Goal: Task Accomplishment & Management: Manage account settings

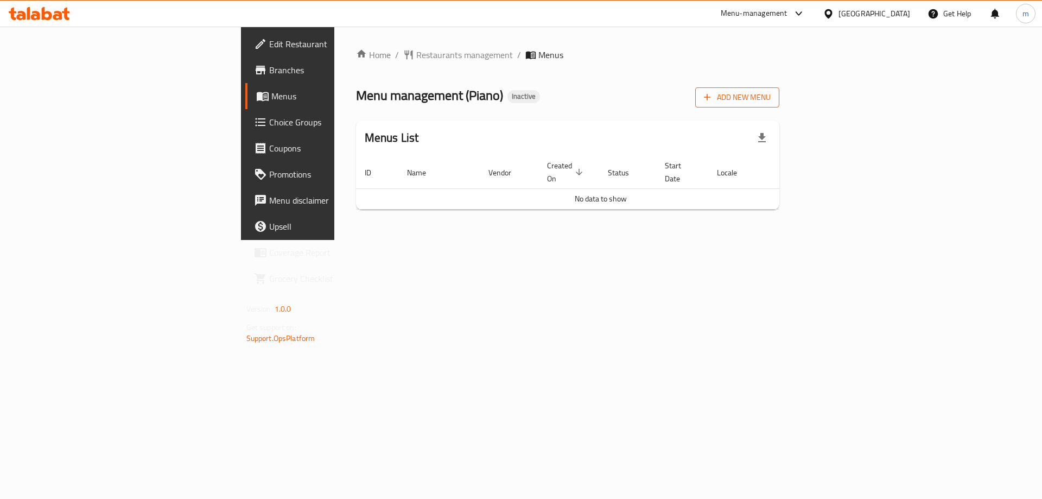
click at [770, 99] on span "Add New Menu" at bounding box center [737, 98] width 67 height 14
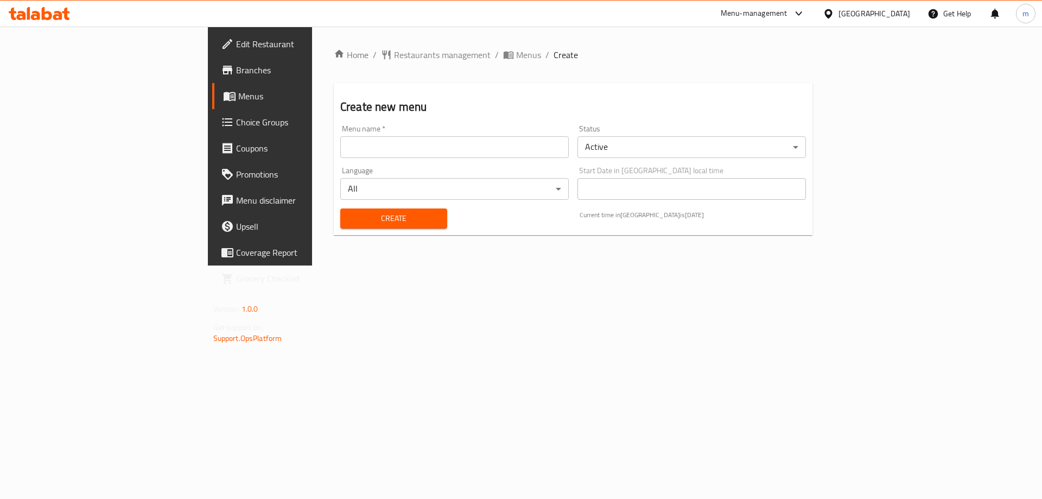
click at [411, 142] on input "text" at bounding box center [454, 147] width 228 height 22
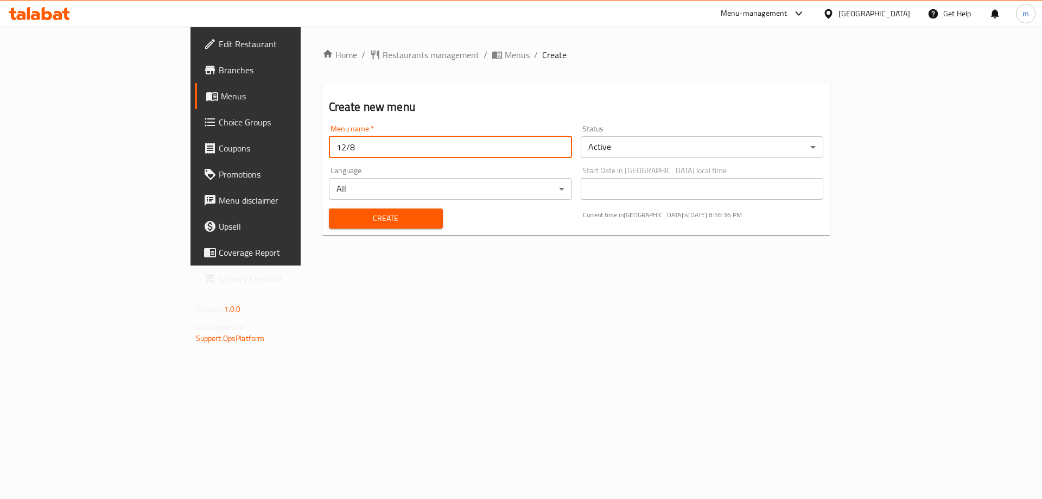
type input "12/8"
click at [329, 208] on button "Create" at bounding box center [386, 218] width 114 height 20
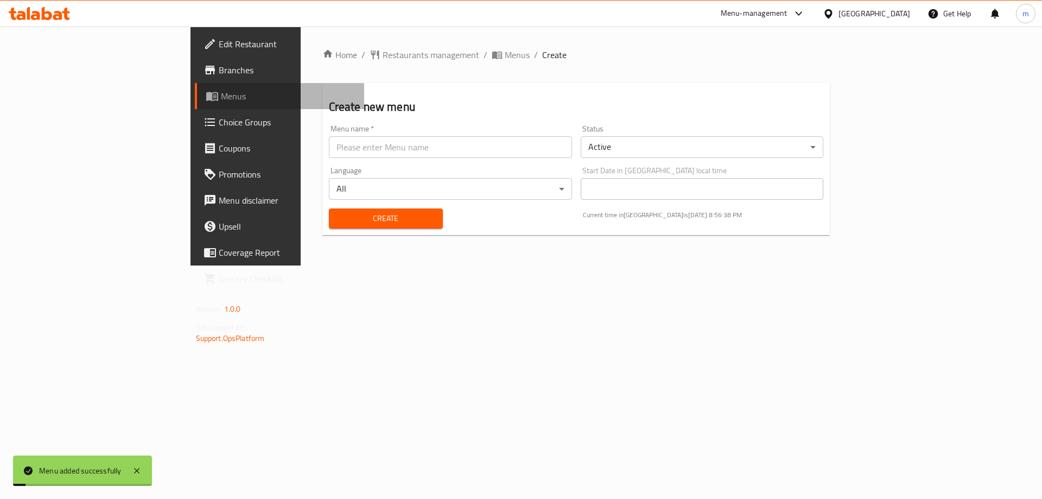
click at [221, 100] on span "Menus" at bounding box center [288, 96] width 135 height 13
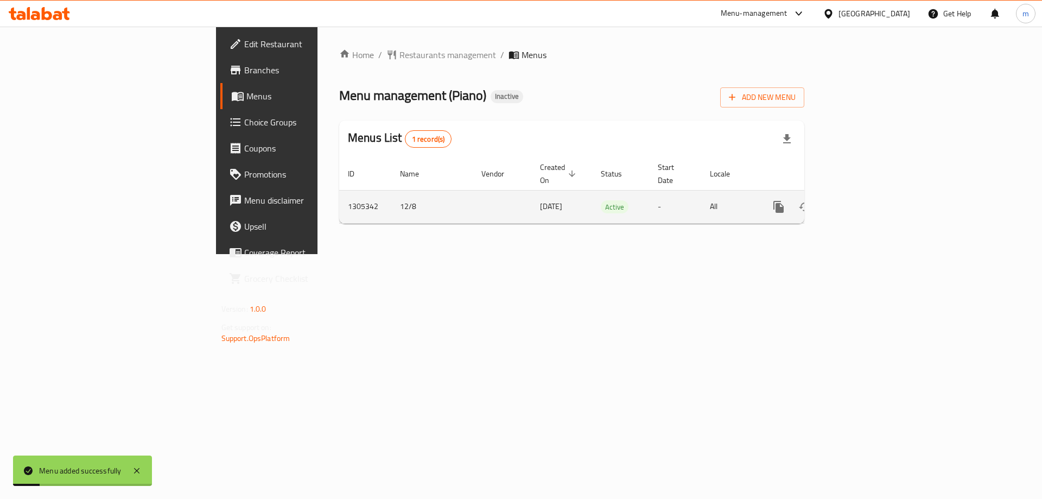
click at [878, 191] on td "enhanced table" at bounding box center [818, 206] width 122 height 33
click at [863, 200] on icon "enhanced table" at bounding box center [856, 206] width 13 height 13
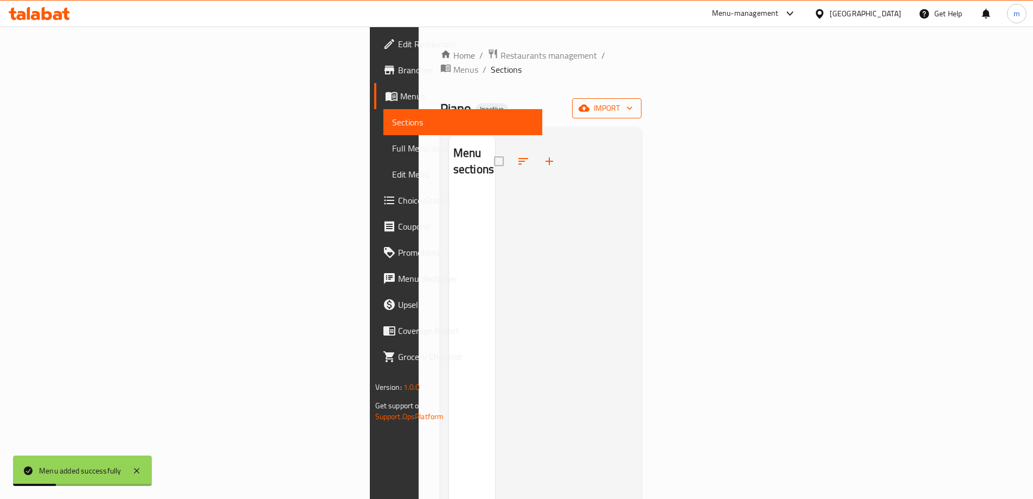
click at [633, 101] on span "import" at bounding box center [607, 108] width 52 height 14
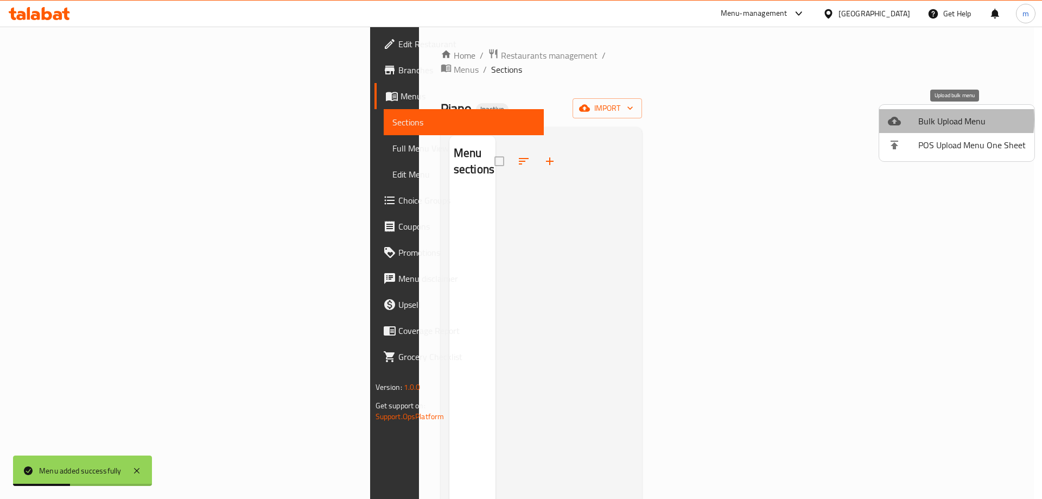
click at [933, 119] on span "Bulk Upload Menu" at bounding box center [971, 120] width 107 height 13
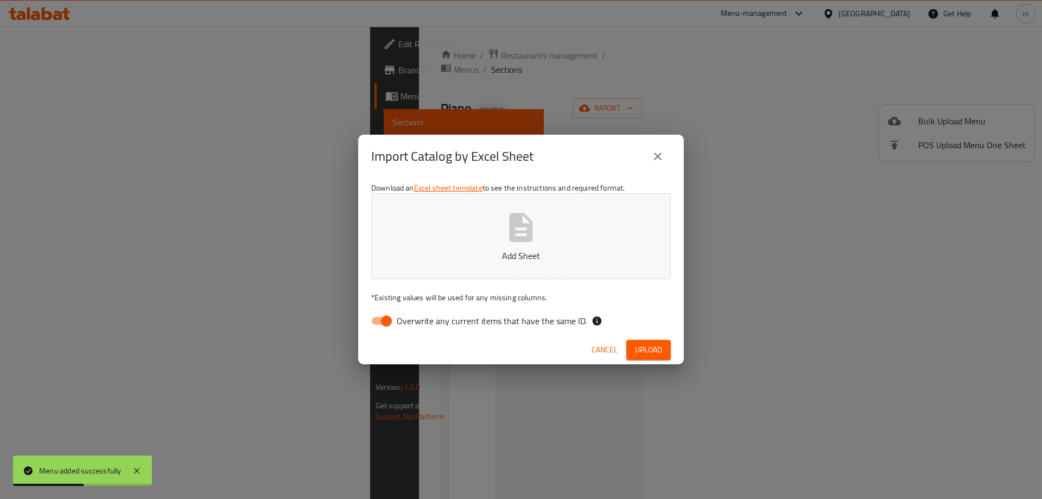
click at [382, 319] on input "Overwrite any current items that have the same ID." at bounding box center [386, 320] width 62 height 21
checkbox input "false"
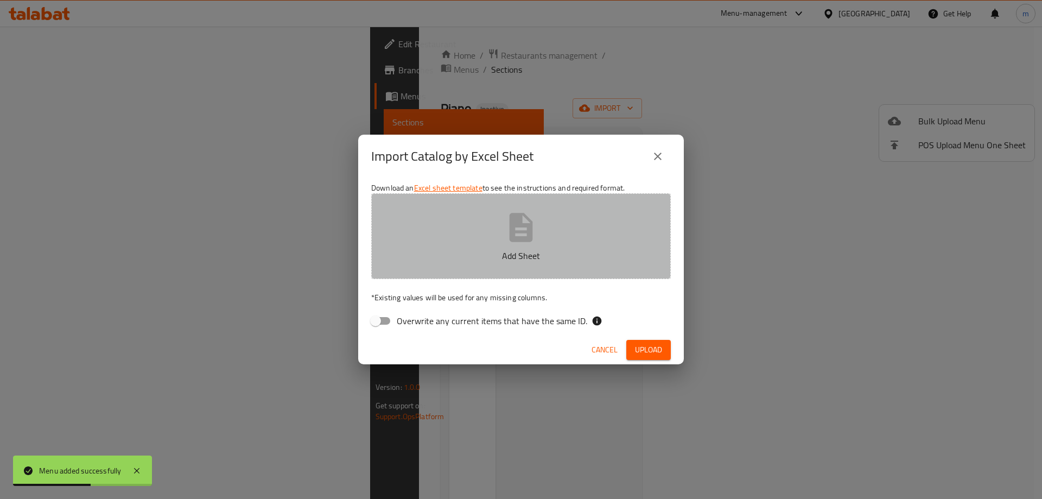
click at [514, 214] on icon "button" at bounding box center [520, 227] width 23 height 29
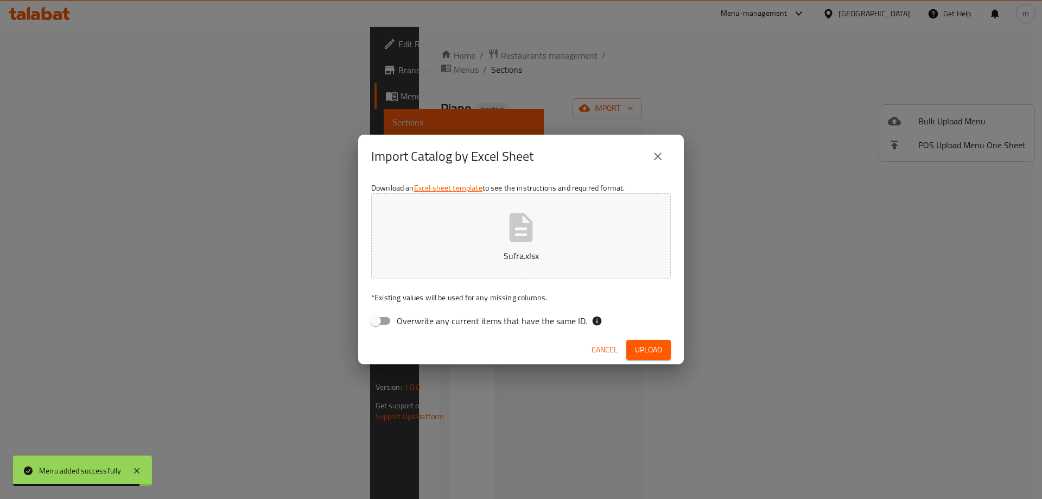
click at [640, 357] on button "Upload" at bounding box center [648, 350] width 44 height 20
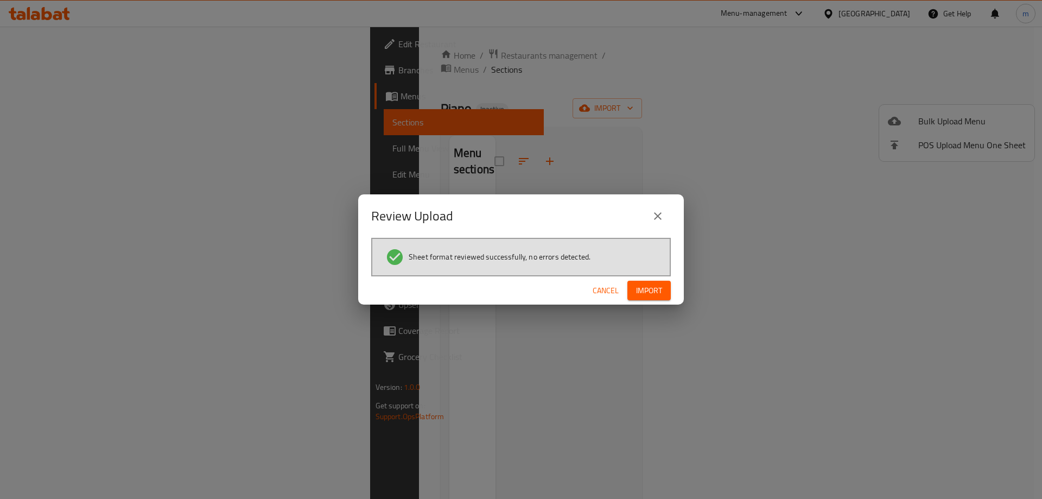
click at [647, 296] on span "Import" at bounding box center [649, 291] width 26 height 14
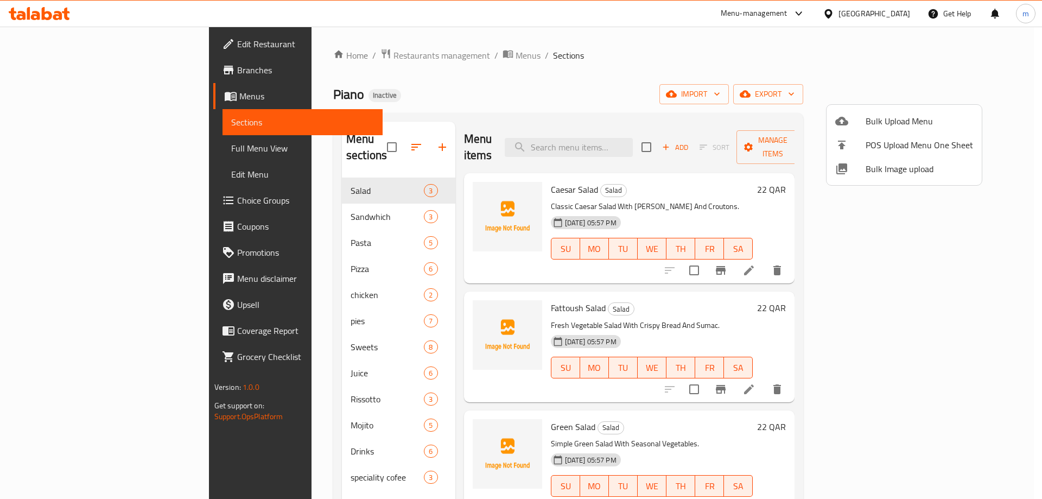
click at [580, 63] on div at bounding box center [521, 249] width 1042 height 499
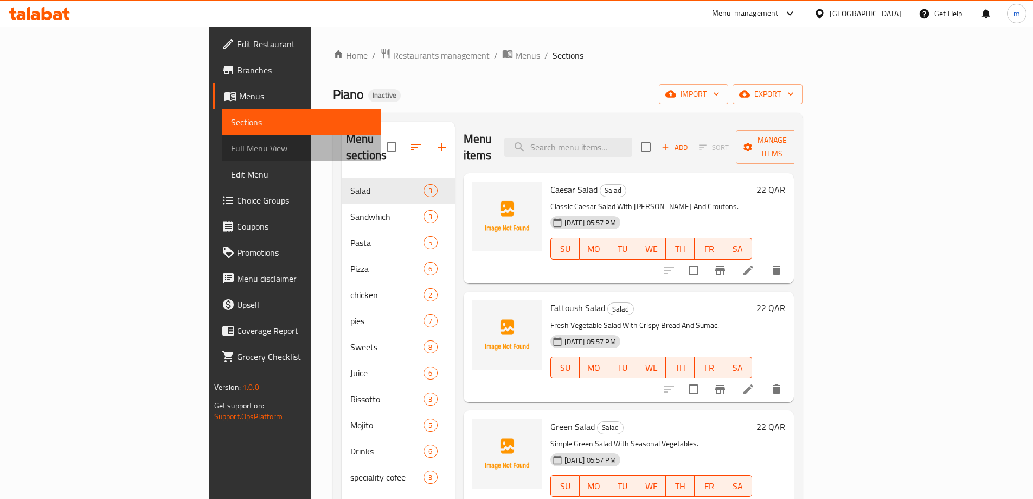
click at [231, 144] on span "Full Menu View" at bounding box center [302, 148] width 142 height 13
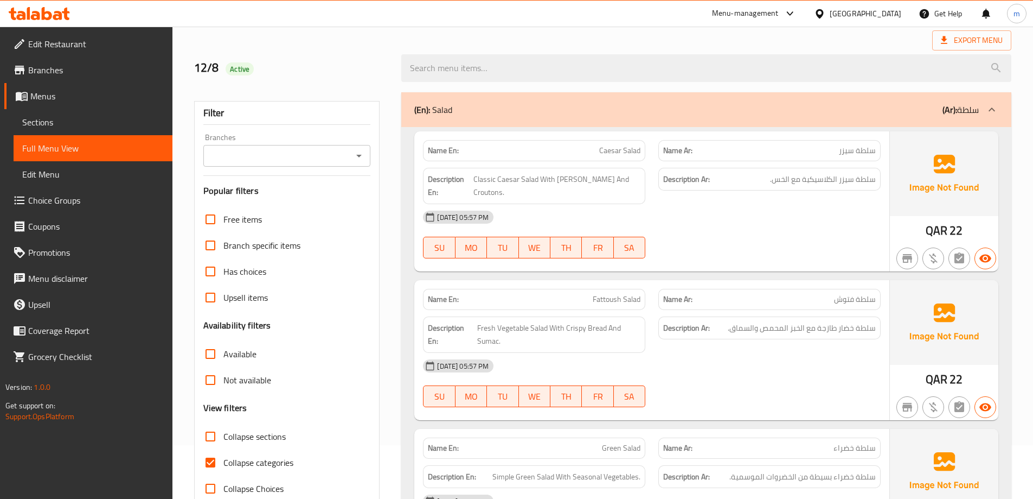
scroll to position [217, 0]
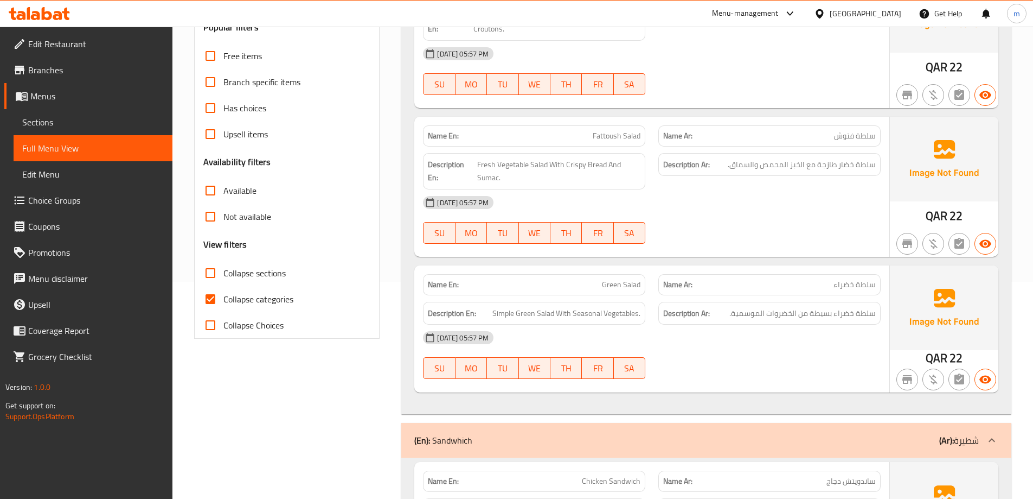
click at [216, 299] on input "Collapse categories" at bounding box center [210, 299] width 26 height 26
checkbox input "false"
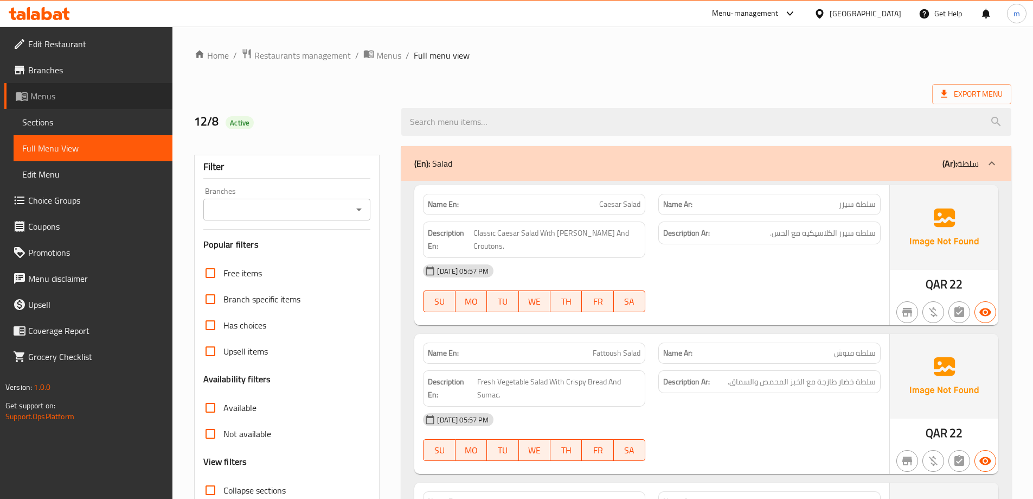
click at [56, 97] on span "Menus" at bounding box center [96, 96] width 133 height 13
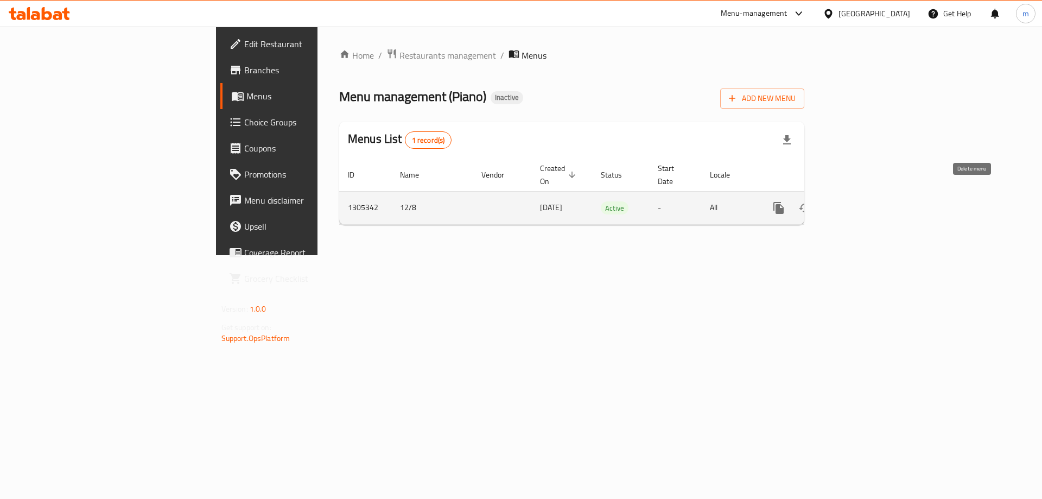
click at [844, 195] on button "enhanced table" at bounding box center [831, 208] width 26 height 26
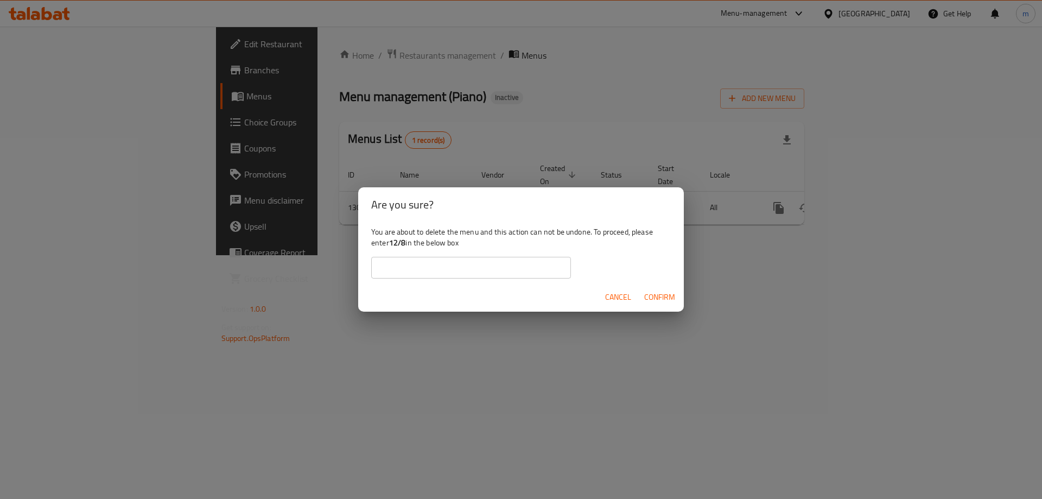
click at [475, 254] on div "You are about to delete the menu and this action can not be undone. To proceed,…" at bounding box center [520, 252] width 325 height 61
click at [474, 266] on input "text" at bounding box center [471, 268] width 200 height 22
type input "12/8"
click at [646, 306] on button "Confirm" at bounding box center [660, 297] width 40 height 20
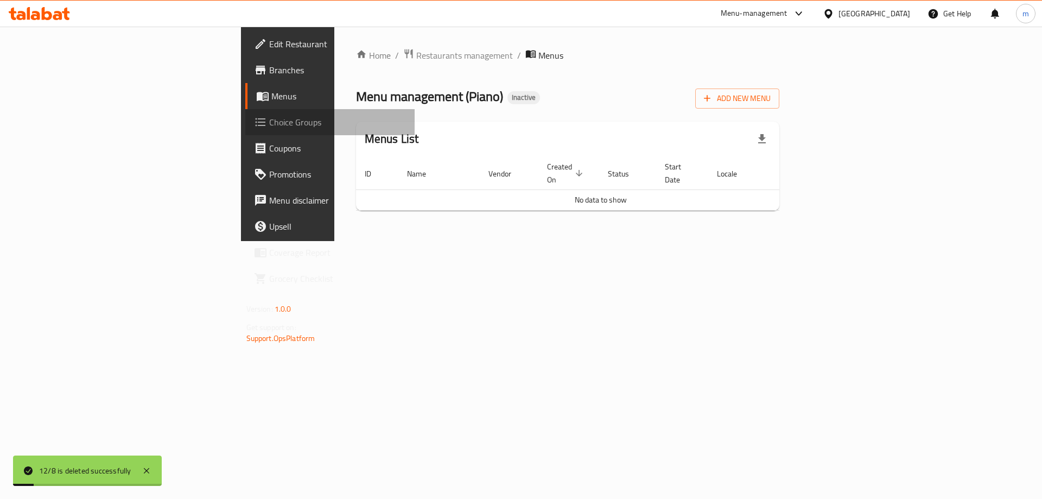
click at [269, 116] on span "Choice Groups" at bounding box center [337, 122] width 137 height 13
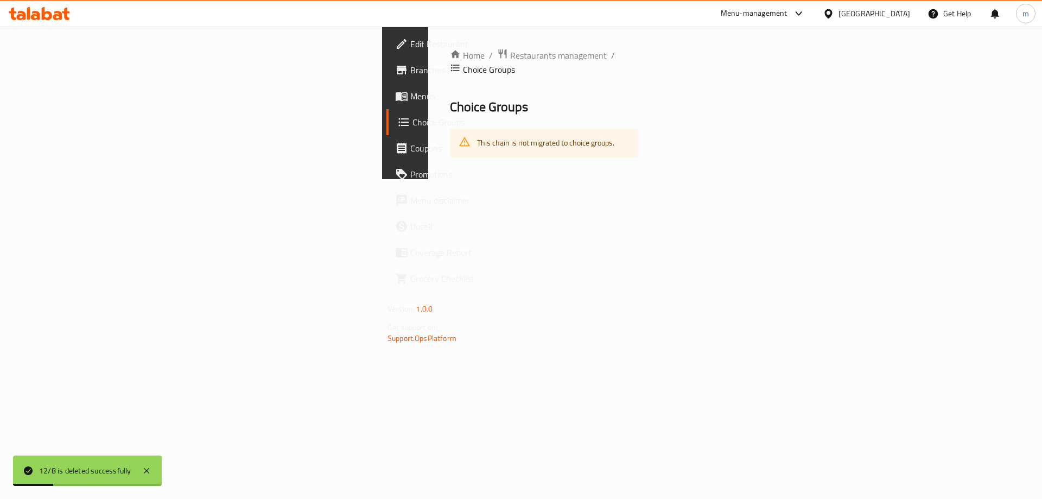
click at [386, 106] on link "Menus" at bounding box center [471, 96] width 170 height 26
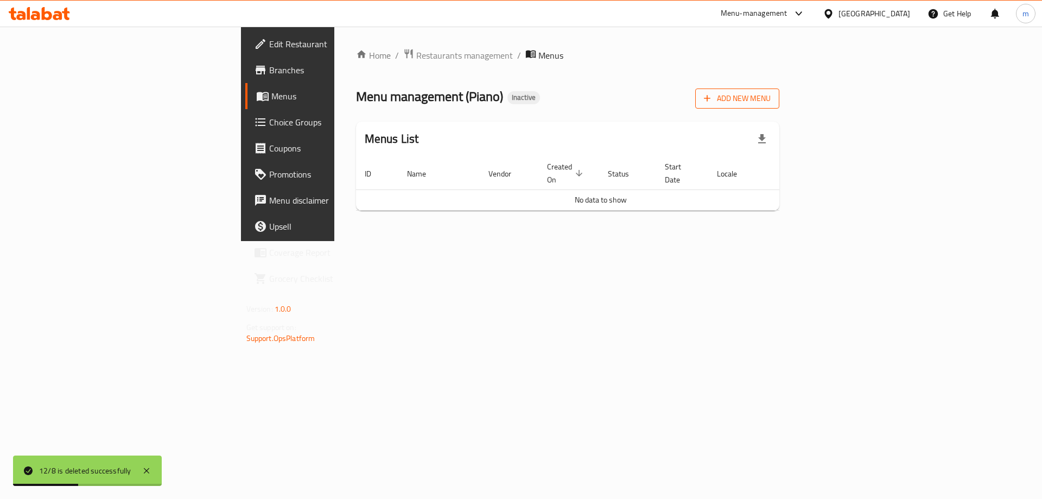
click at [770, 92] on span "Add New Menu" at bounding box center [737, 99] width 67 height 14
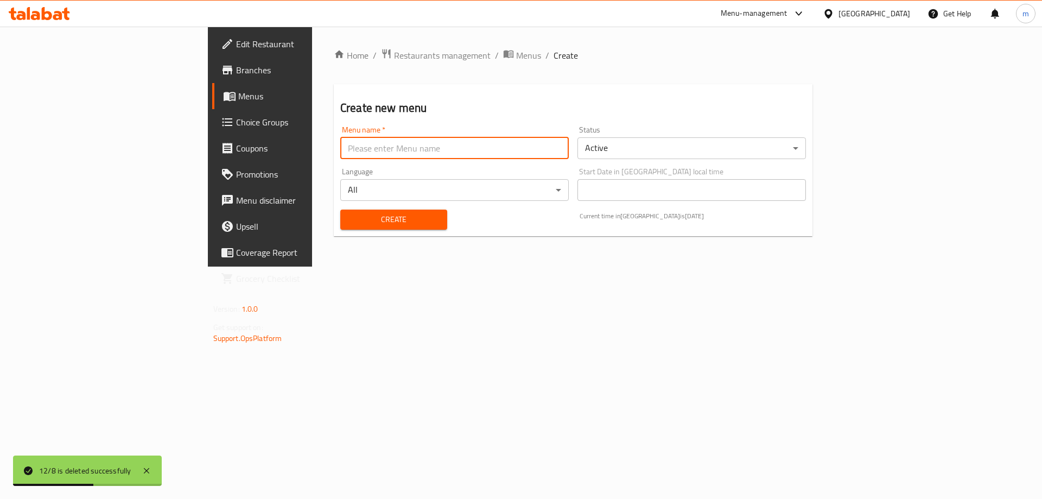
click at [529, 146] on input "text" at bounding box center [454, 148] width 228 height 22
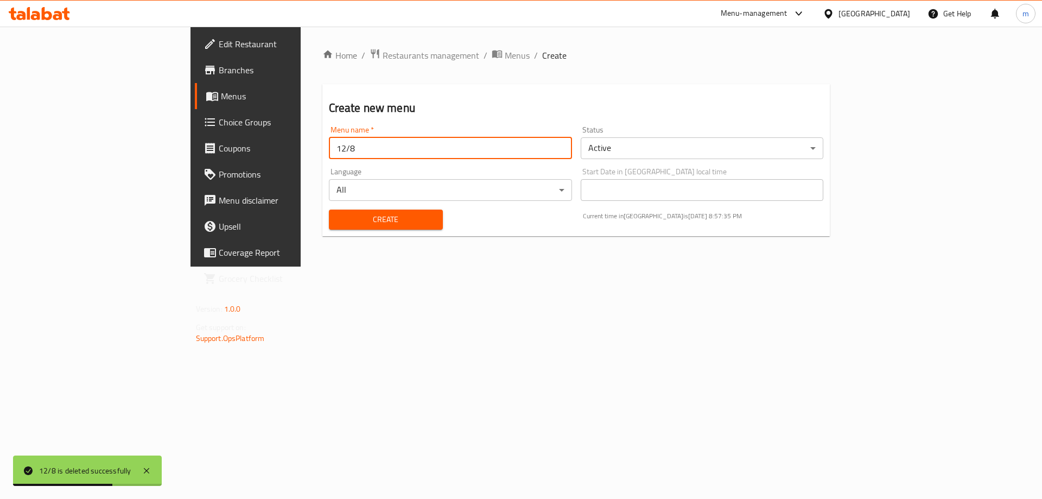
type input "12/8"
click at [329, 209] on button "Create" at bounding box center [386, 219] width 114 height 20
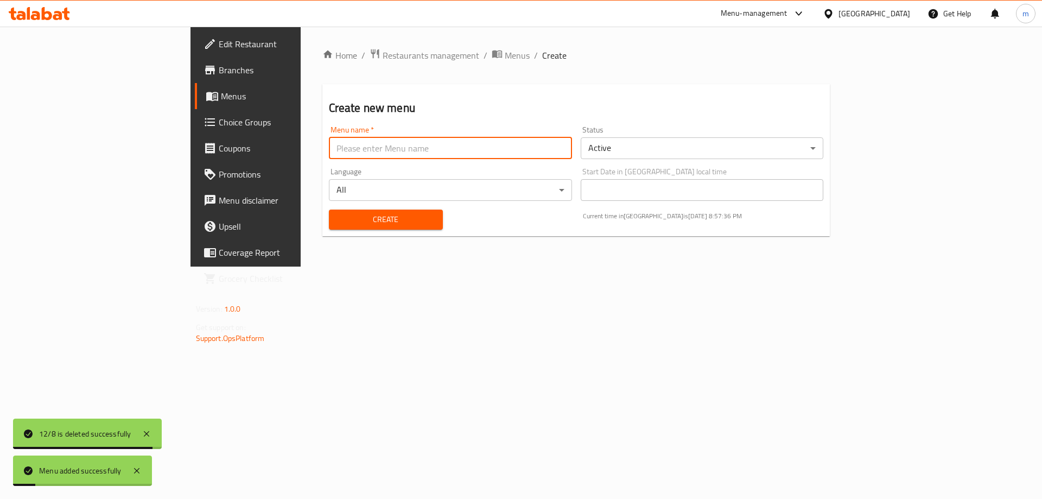
click at [221, 97] on span "Menus" at bounding box center [288, 96] width 135 height 13
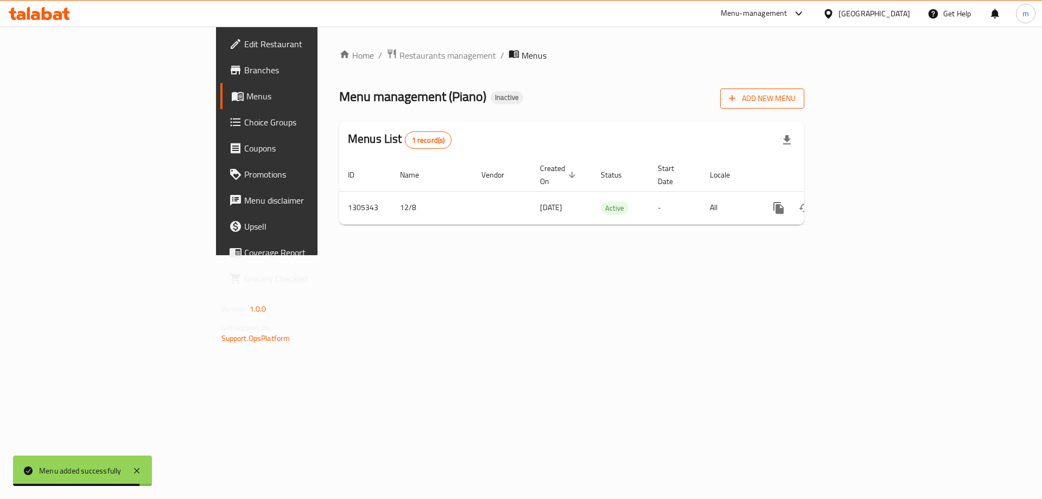
click at [795, 101] on span "Add New Menu" at bounding box center [762, 99] width 67 height 14
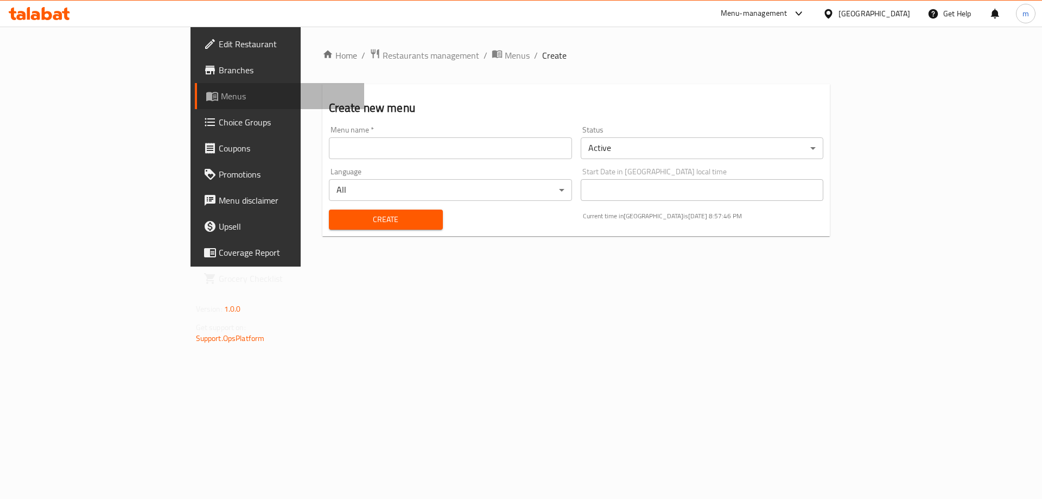
click at [221, 101] on span "Menus" at bounding box center [288, 96] width 135 height 13
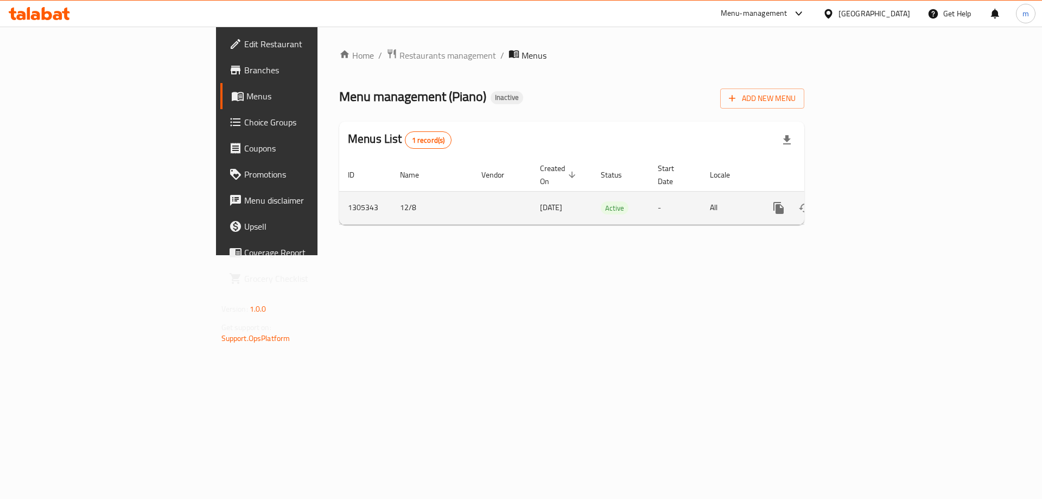
click at [863, 201] on icon "enhanced table" at bounding box center [856, 207] width 13 height 13
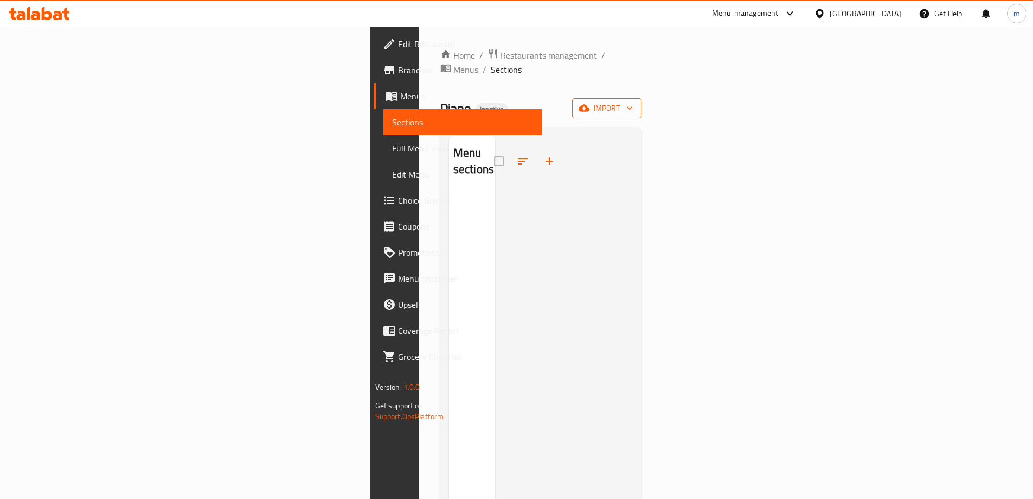
click at [590, 103] on icon "button" at bounding box center [584, 108] width 11 height 11
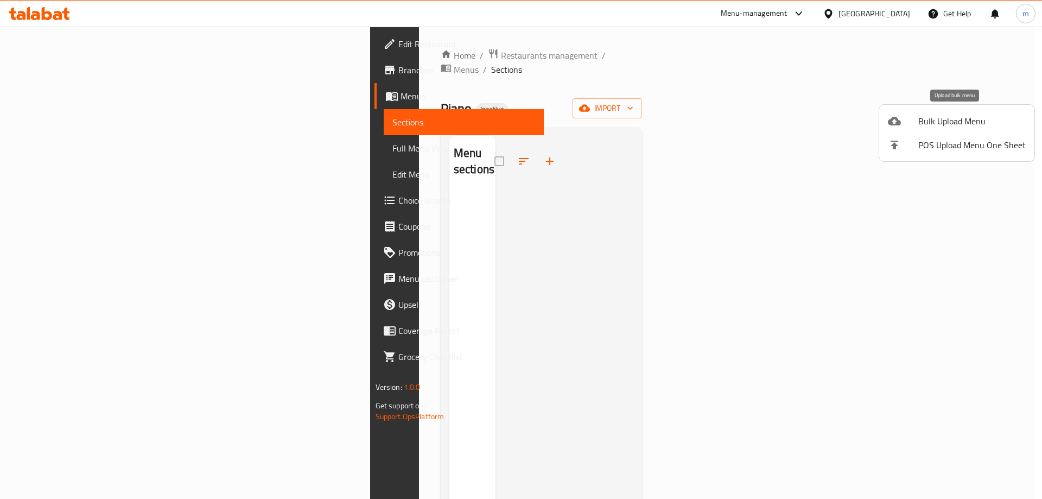
click at [886, 117] on li "Bulk Upload Menu" at bounding box center [956, 121] width 155 height 24
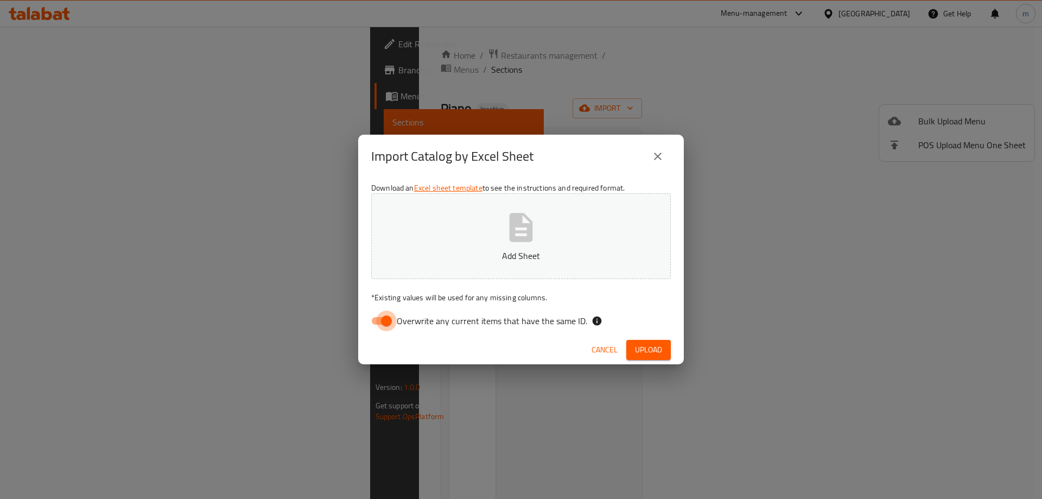
click at [386, 317] on input "Overwrite any current items that have the same ID." at bounding box center [386, 320] width 62 height 21
checkbox input "false"
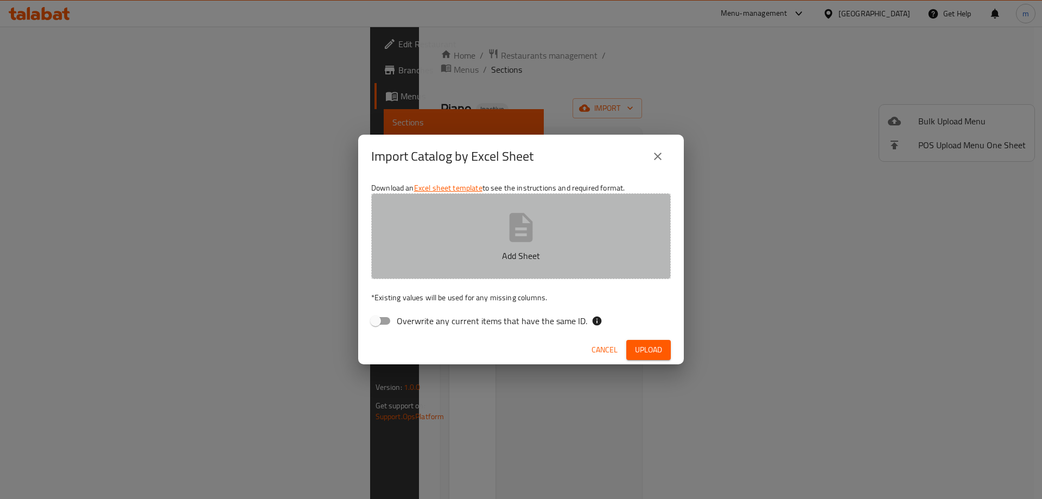
click at [504, 207] on button "Add Sheet" at bounding box center [520, 236] width 299 height 86
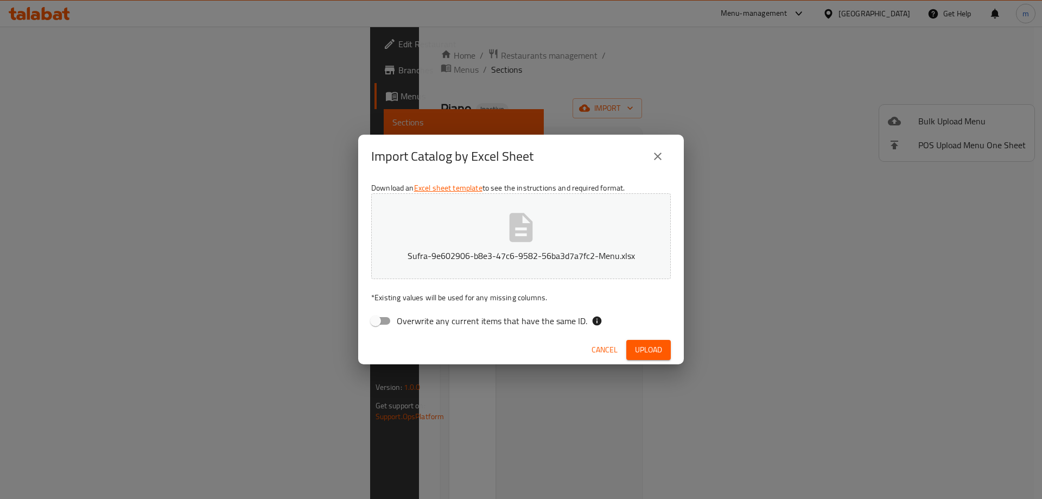
click at [656, 353] on span "Upload" at bounding box center [648, 350] width 27 height 14
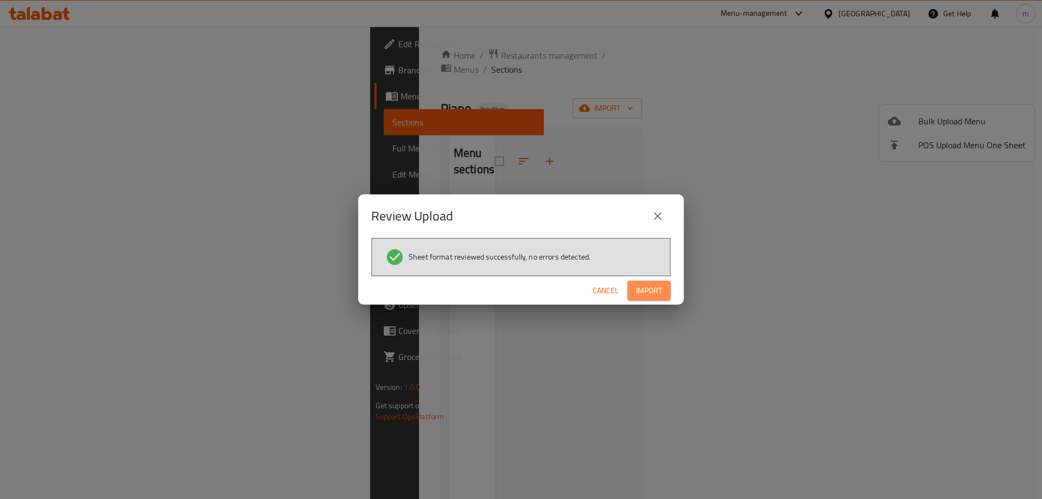
click at [657, 287] on span "Import" at bounding box center [649, 291] width 26 height 14
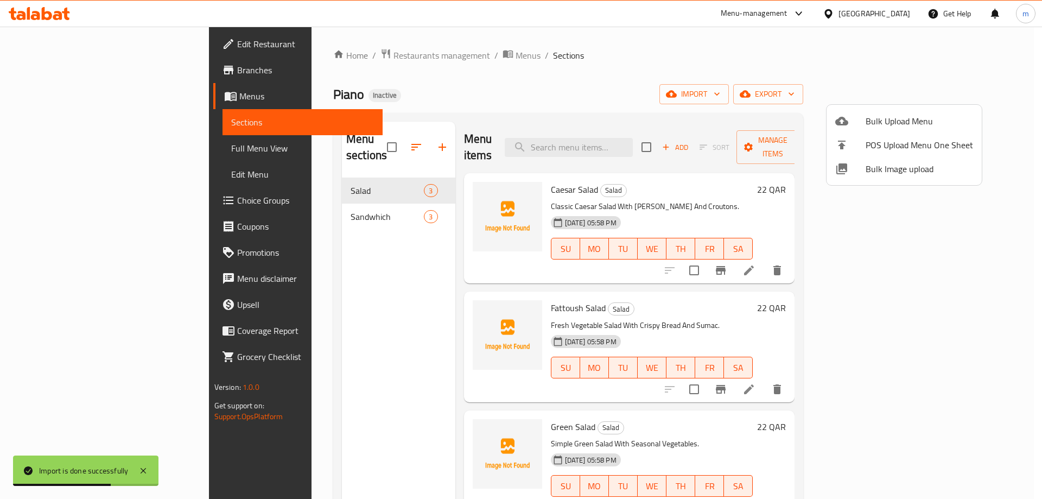
click at [76, 151] on div at bounding box center [521, 249] width 1042 height 499
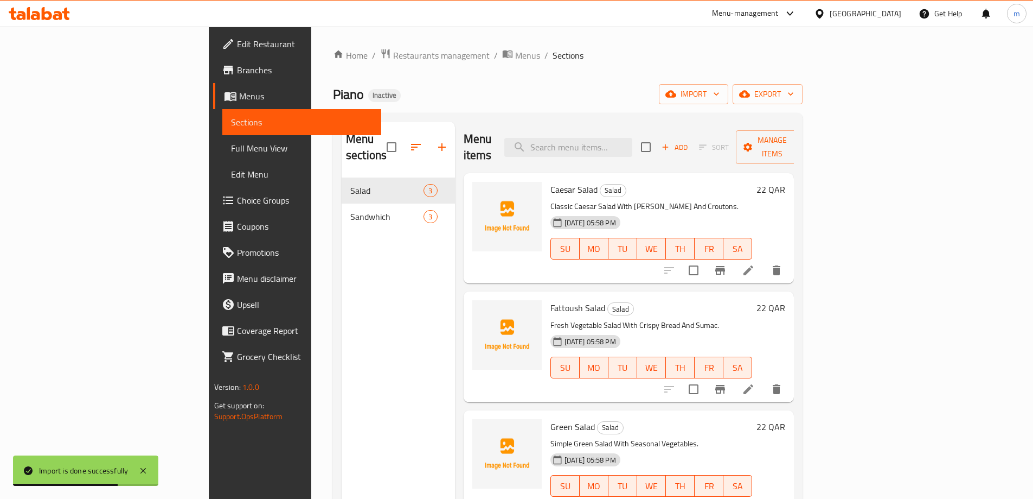
click at [231, 144] on span "Full Menu View" at bounding box center [302, 148] width 142 height 13
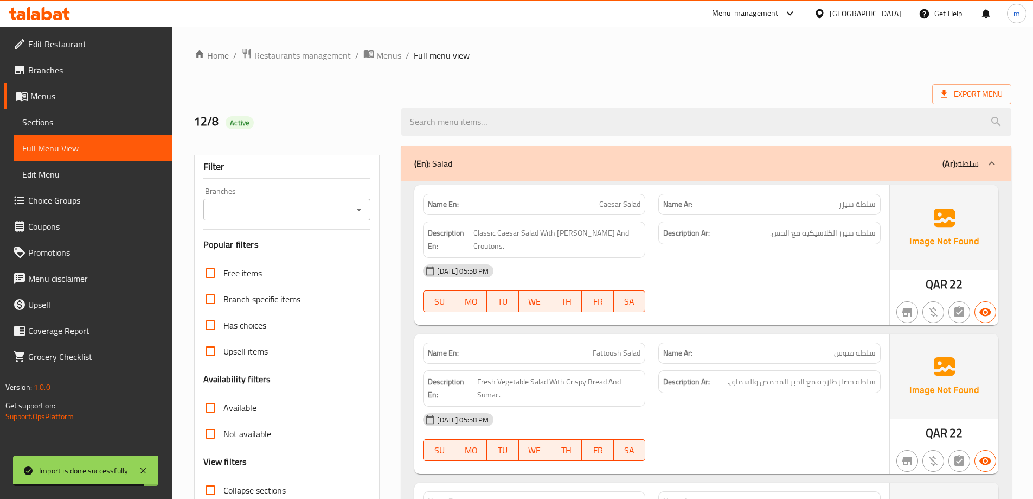
click at [609, 201] on span "Caesar Salad" at bounding box center [619, 204] width 41 height 11
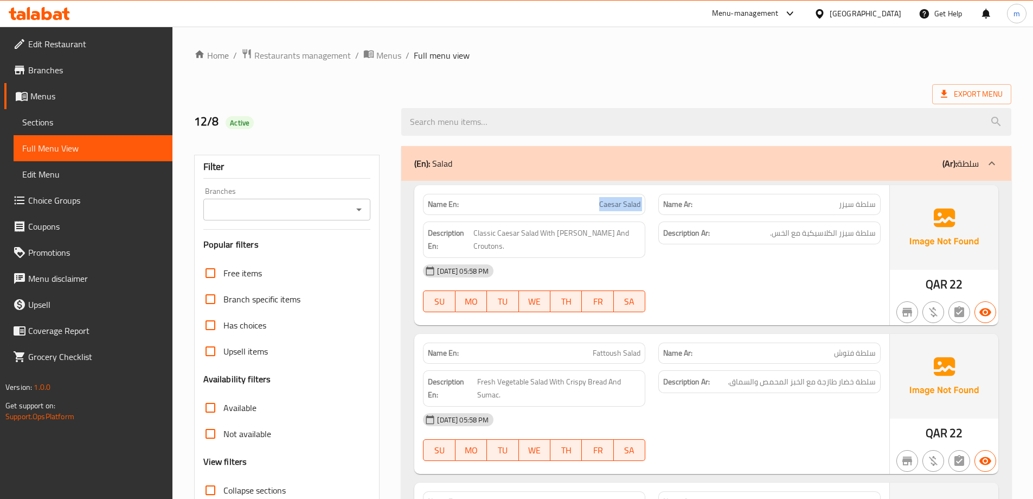
click at [609, 201] on span "Caesar Salad" at bounding box center [619, 204] width 41 height 11
copy span "Caesar Salad"
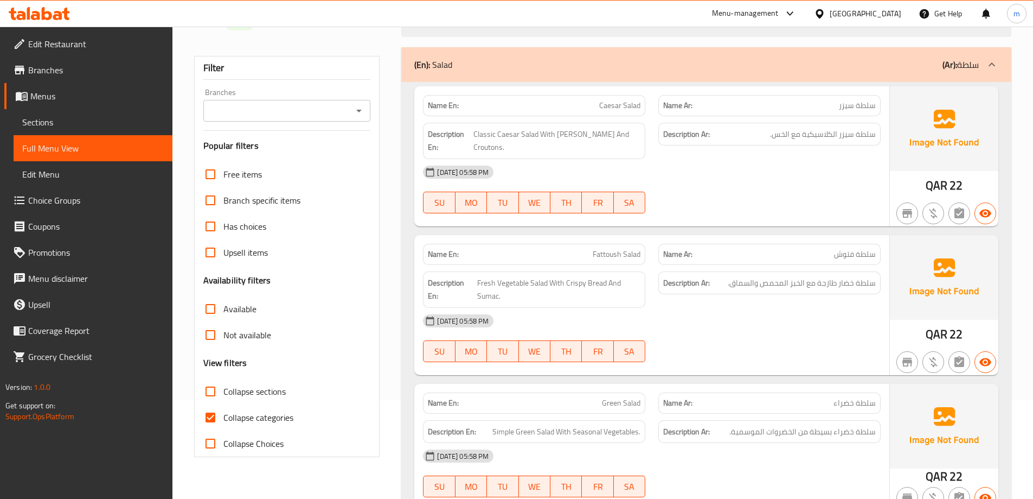
scroll to position [217, 0]
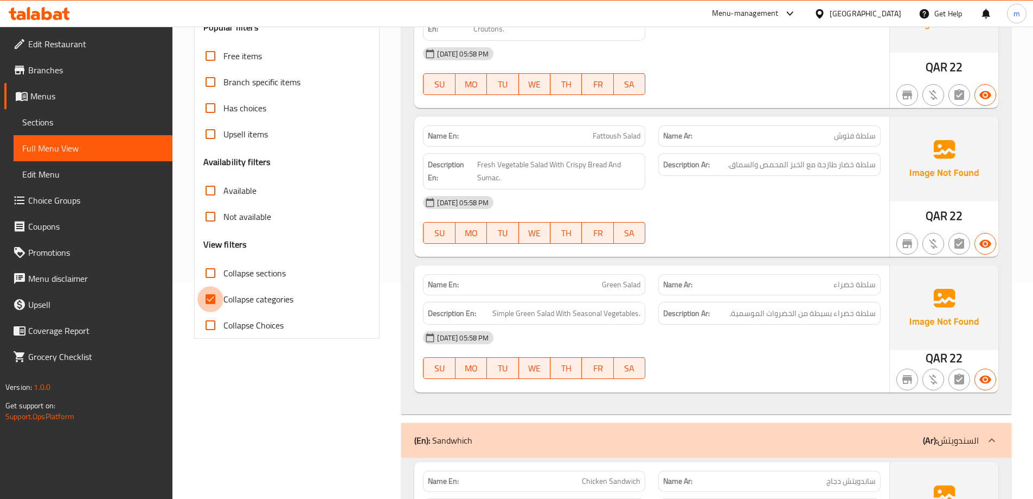
click at [212, 298] on input "Collapse categories" at bounding box center [210, 299] width 26 height 26
checkbox input "false"
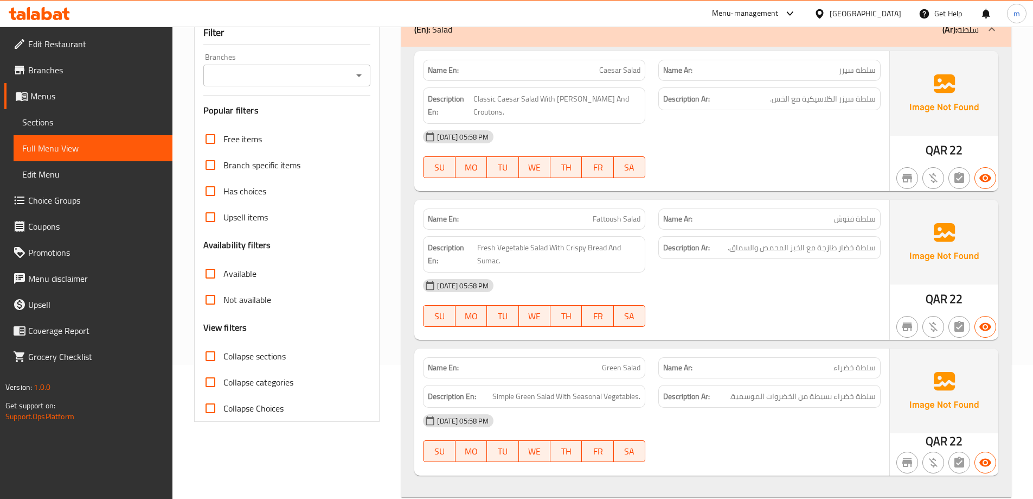
scroll to position [54, 0]
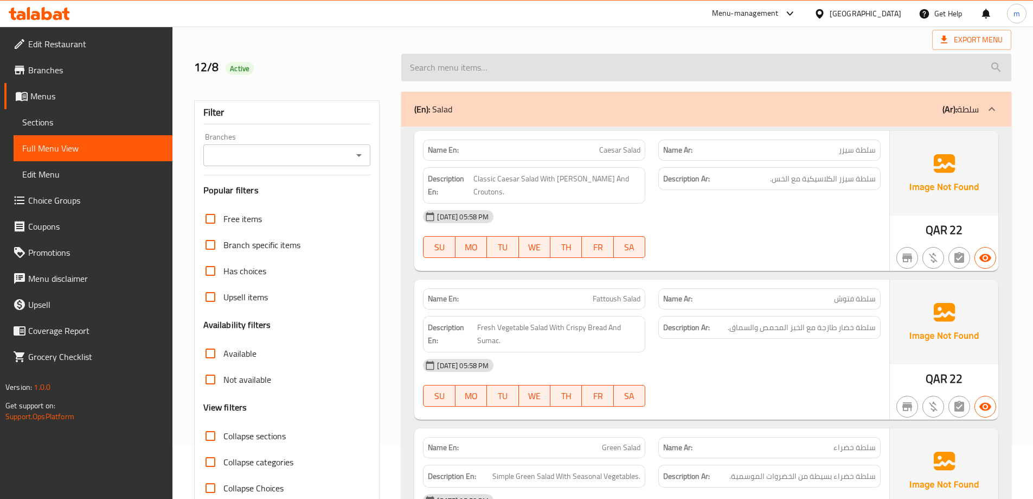
click at [586, 61] on input "search" at bounding box center [706, 68] width 610 height 28
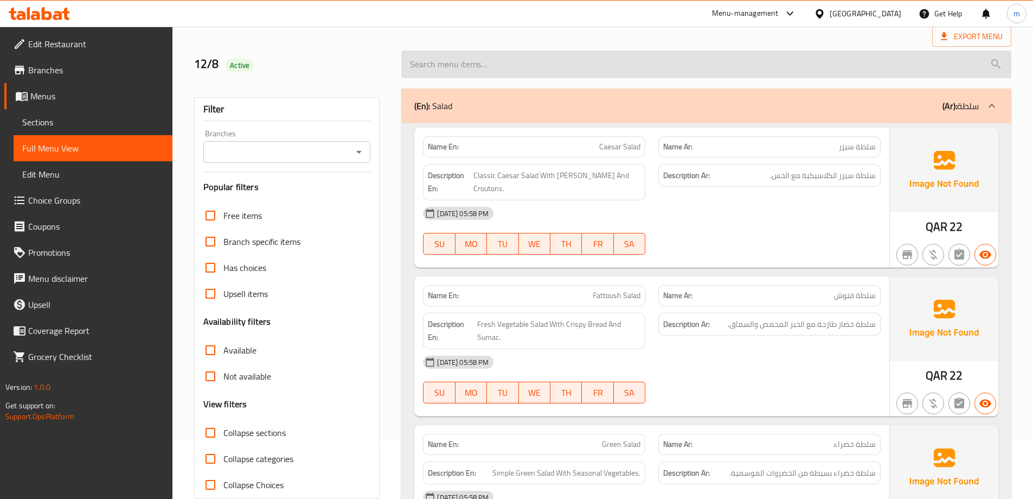
scroll to position [0, 0]
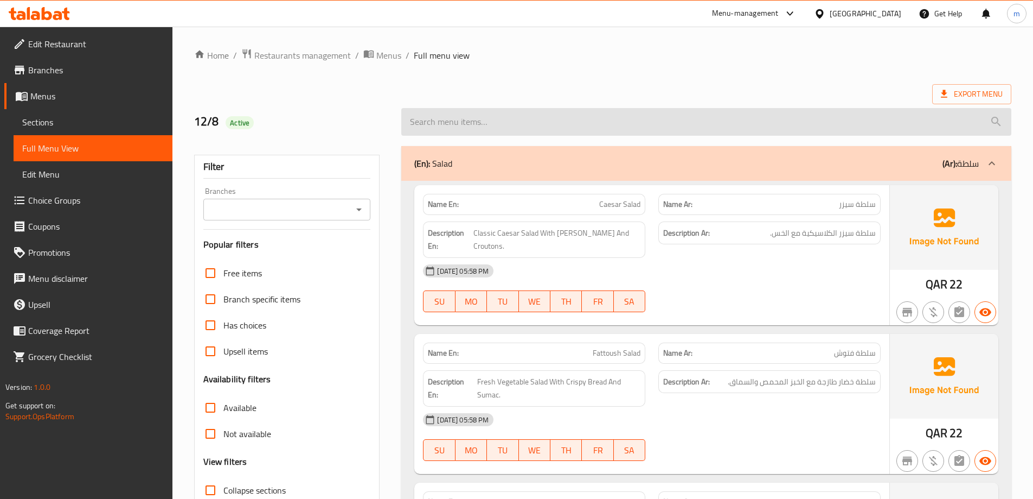
click at [665, 114] on input "search" at bounding box center [706, 122] width 610 height 28
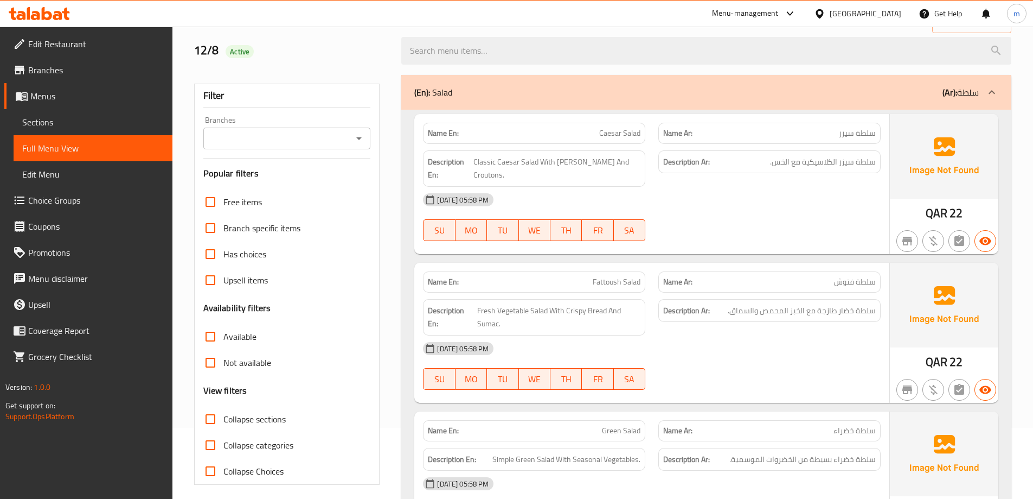
scroll to position [163, 0]
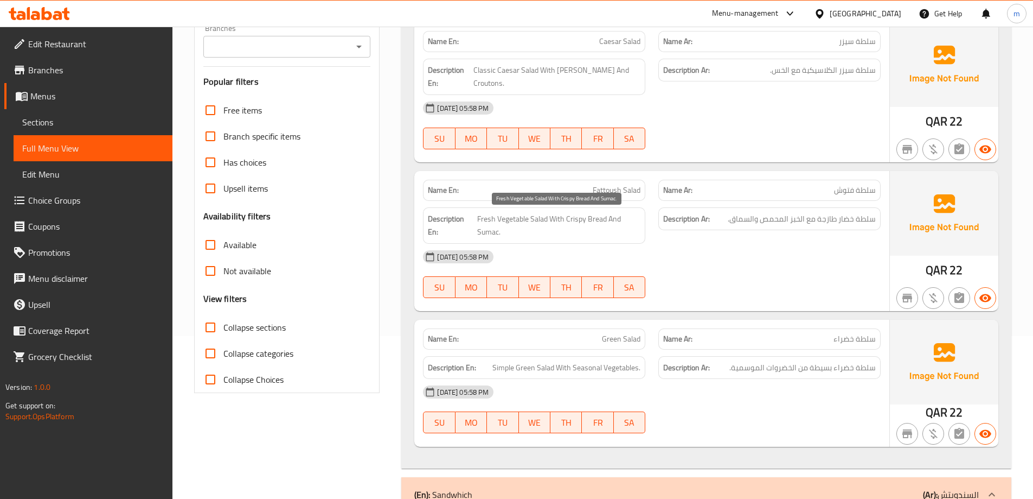
click at [489, 235] on span "Fresh Vegetable Salad With Crispy Bread And Sumac." at bounding box center [559, 225] width 164 height 27
copy span "Sumac"
click at [574, 224] on span "Fresh Vegetable Salad With Crispy Bread And Sumac." at bounding box center [559, 225] width 164 height 27
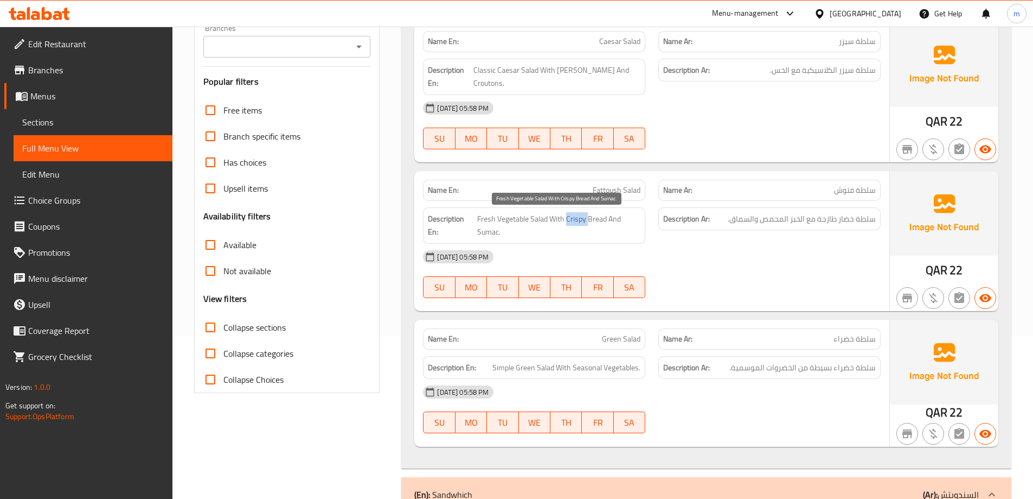
click at [576, 225] on span "Fresh Vegetable Salad With Crispy Bread And Sumac." at bounding box center [559, 225] width 164 height 27
drag, startPoint x: 570, startPoint y: 220, endPoint x: 604, endPoint y: 209, distance: 35.3
click at [604, 209] on div "Description En: Fresh Vegetable Salad With Crispy Bread And Sumac." at bounding box center [534, 225] width 222 height 36
click at [584, 216] on span "Fresh Vegetable Salad With Crispy Bread And Sumac." at bounding box center [559, 225] width 164 height 27
drag, startPoint x: 567, startPoint y: 222, endPoint x: 605, endPoint y: 215, distance: 38.6
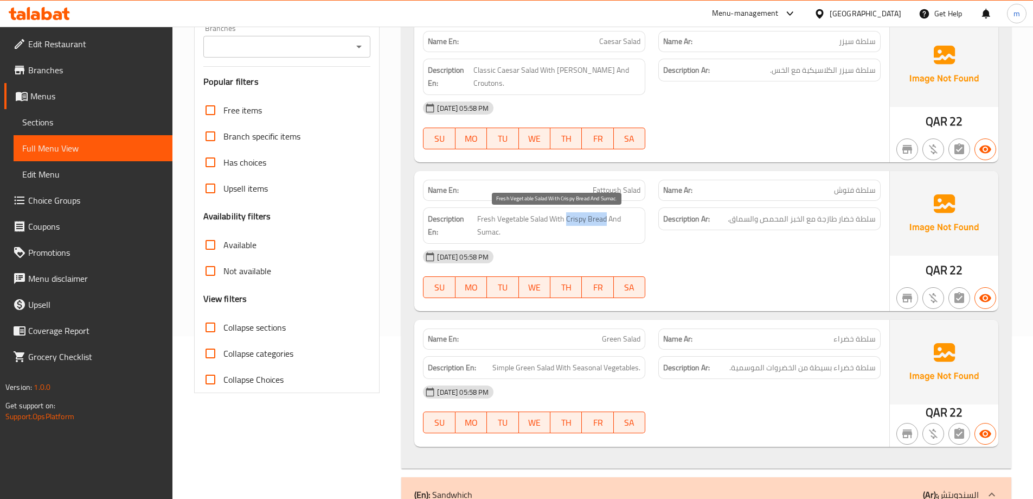
click at [605, 215] on span "Fresh Vegetable Salad With Crispy Bread And Sumac." at bounding box center [559, 225] width 164 height 27
copy span "Crispy Bread"
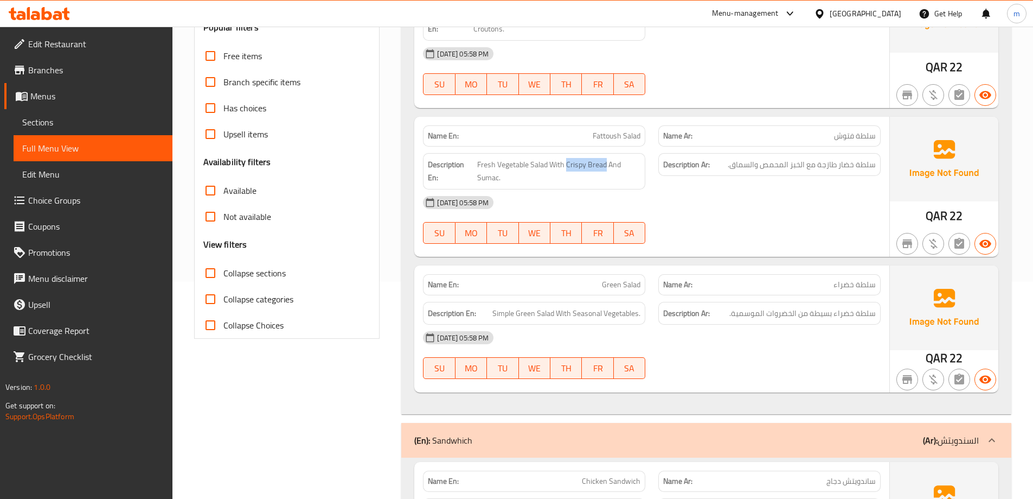
scroll to position [434, 0]
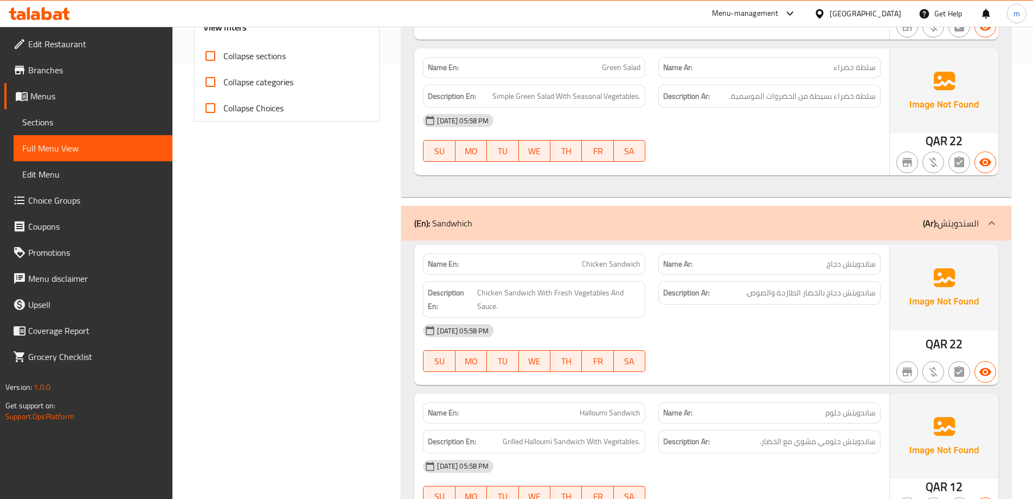
click at [626, 73] on span "Green Salad" at bounding box center [621, 67] width 39 height 11
copy span "Green Salad"
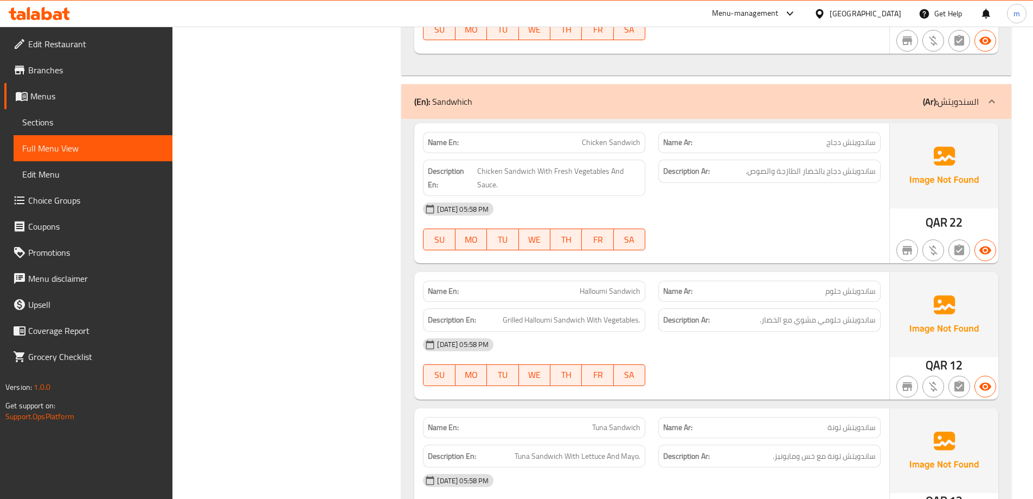
scroll to position [635, 0]
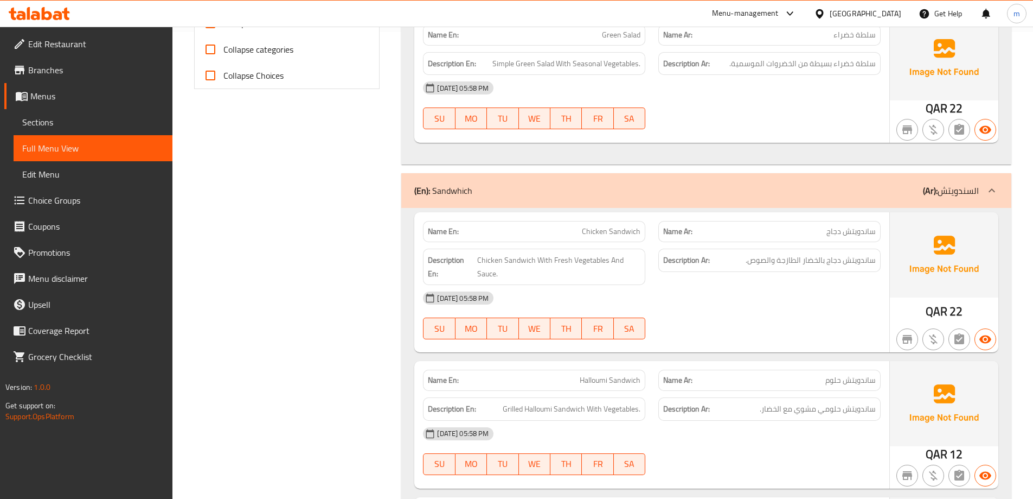
scroll to position [498, 0]
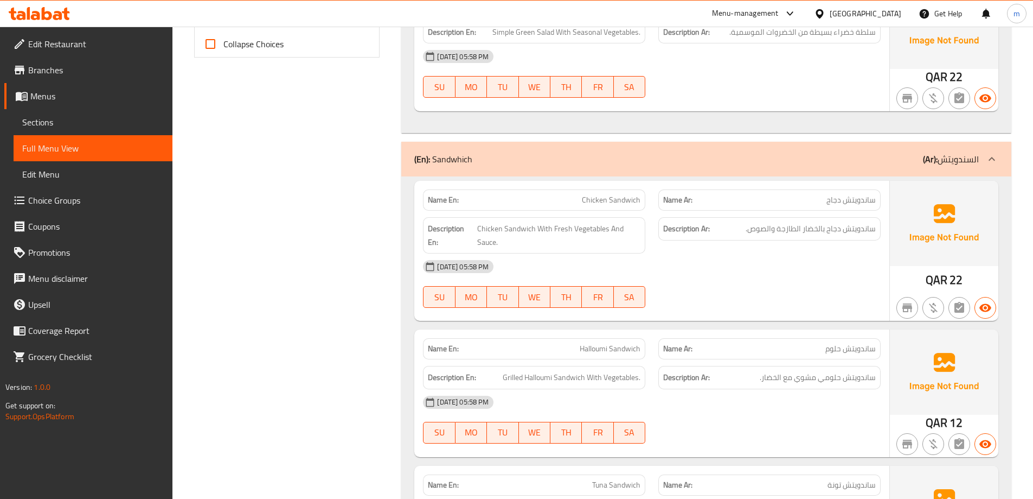
click at [310, 334] on div "Filter Branches Branches Popular filters Free items Branch specific items Has c…" at bounding box center [292, 130] width 208 height 979
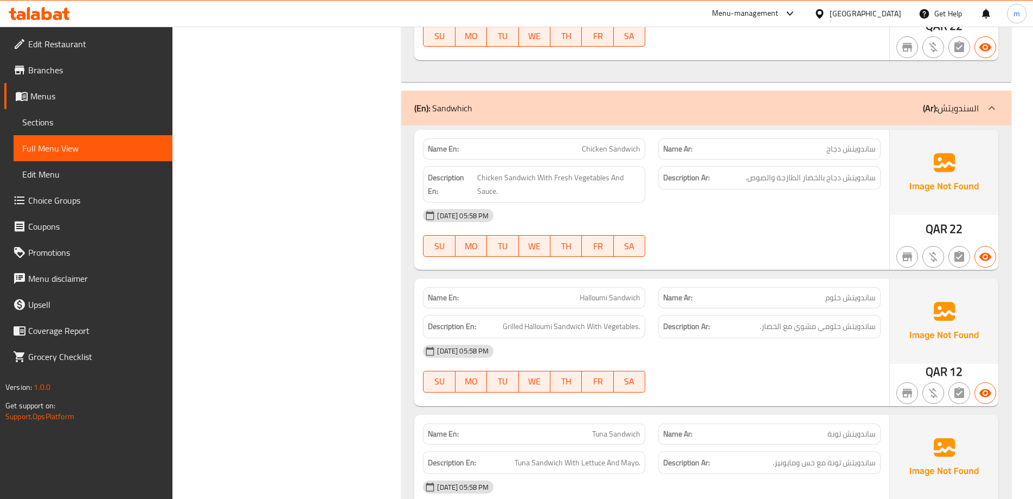
scroll to position [606, 0]
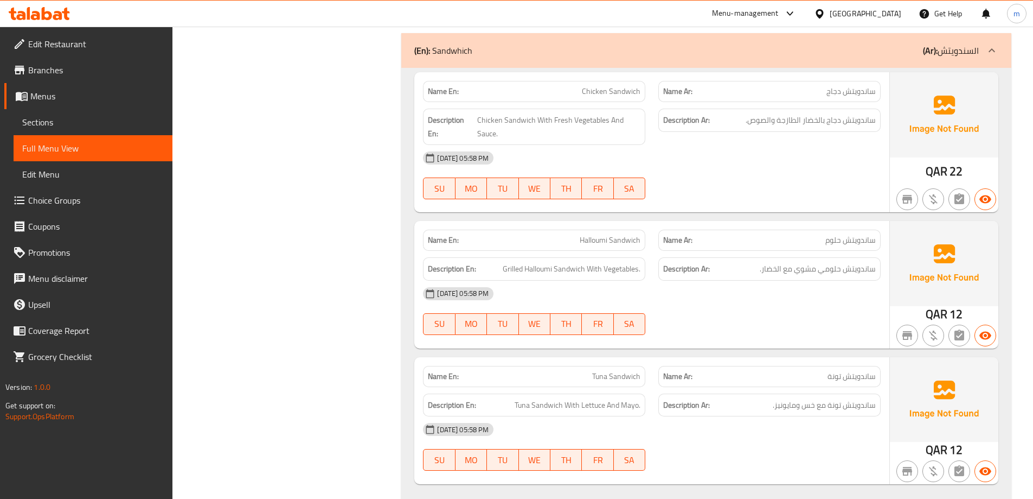
click at [249, 257] on div "Filter Branches Branches Popular filters Free items Branch specific items Has c…" at bounding box center [292, 22] width 208 height 979
click at [347, 237] on div "Filter Branches Branches Popular filters Free items Branch specific items Has c…" at bounding box center [292, 22] width 208 height 979
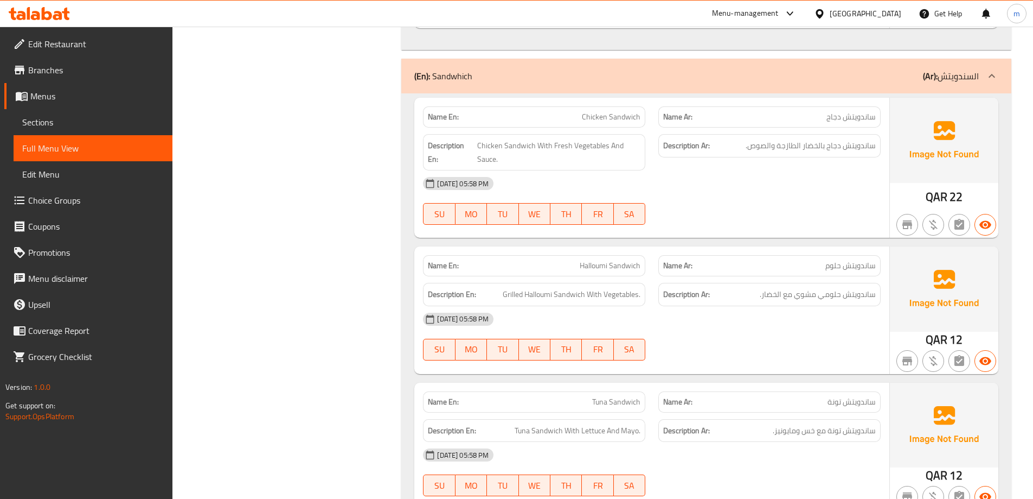
scroll to position [635, 0]
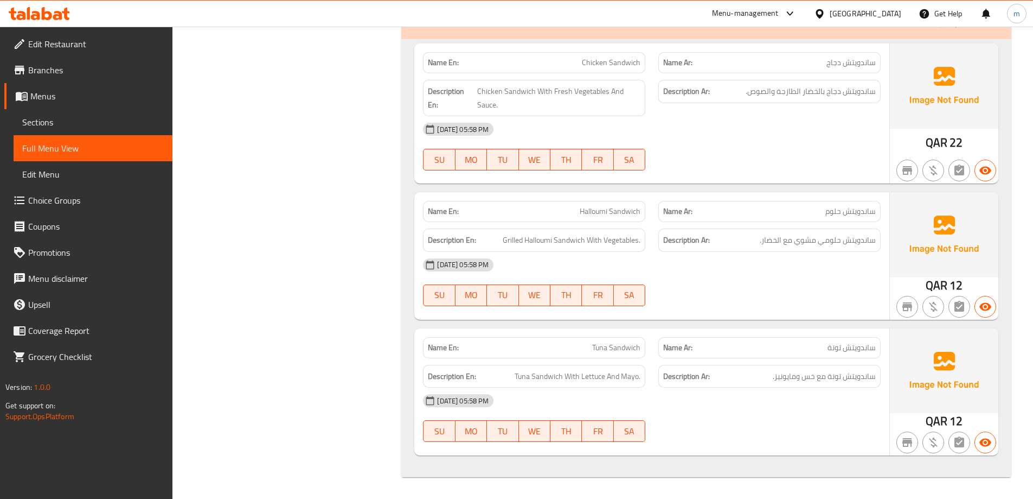
click at [57, 117] on span "Sections" at bounding box center [93, 122] width 142 height 13
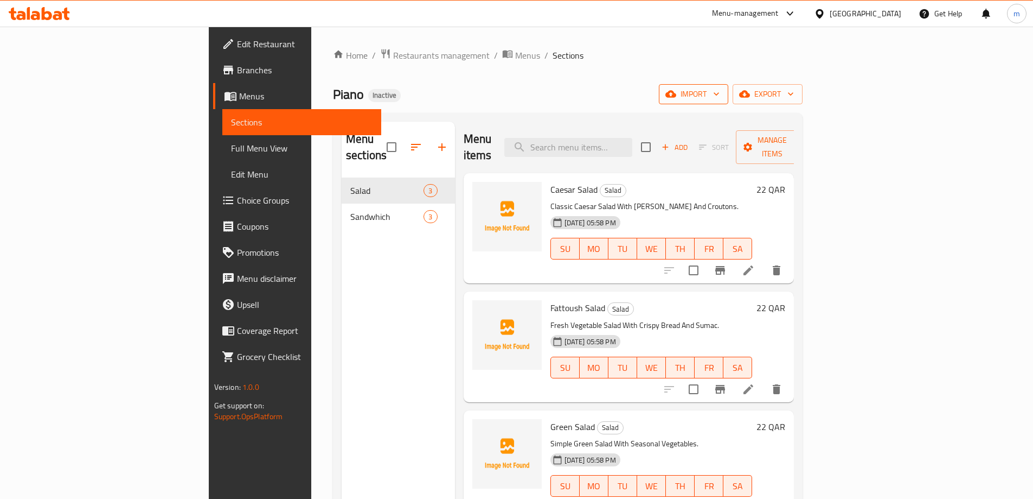
click at [720, 100] on span "import" at bounding box center [694, 94] width 52 height 14
click at [794, 87] on span "export" at bounding box center [768, 94] width 53 height 14
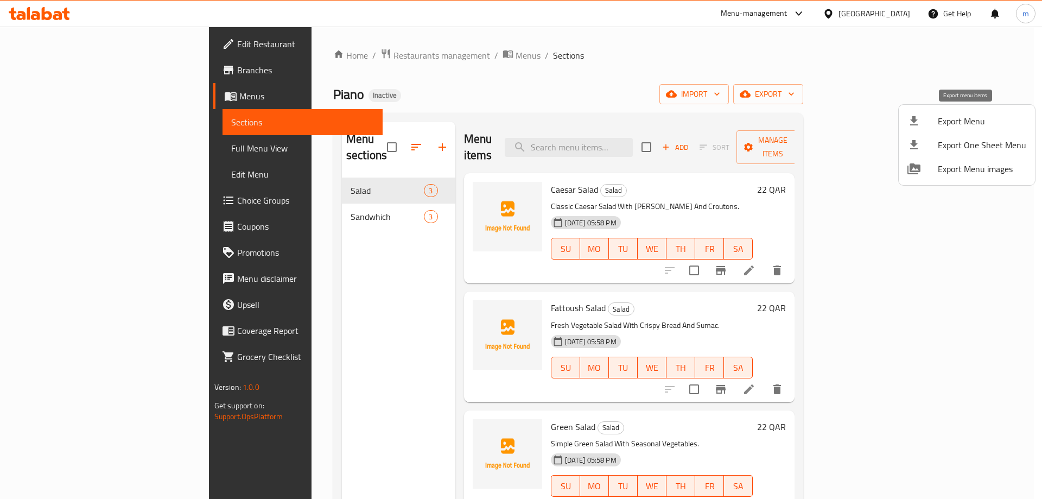
click at [924, 123] on div at bounding box center [922, 120] width 30 height 13
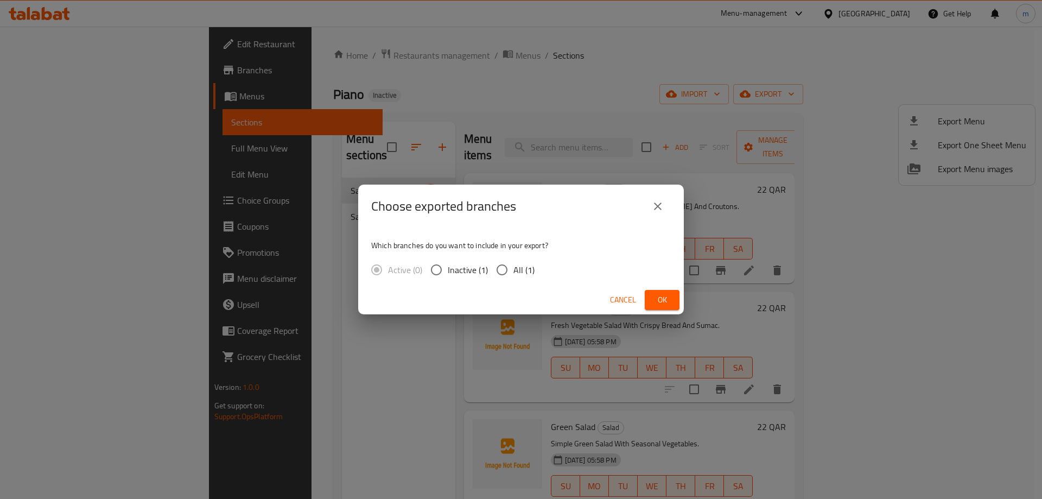
click at [517, 276] on span "All (1)" at bounding box center [523, 269] width 21 height 13
click at [513, 277] on input "All (1)" at bounding box center [501, 269] width 23 height 23
radio input "true"
click at [659, 301] on span "Ok" at bounding box center [661, 300] width 17 height 14
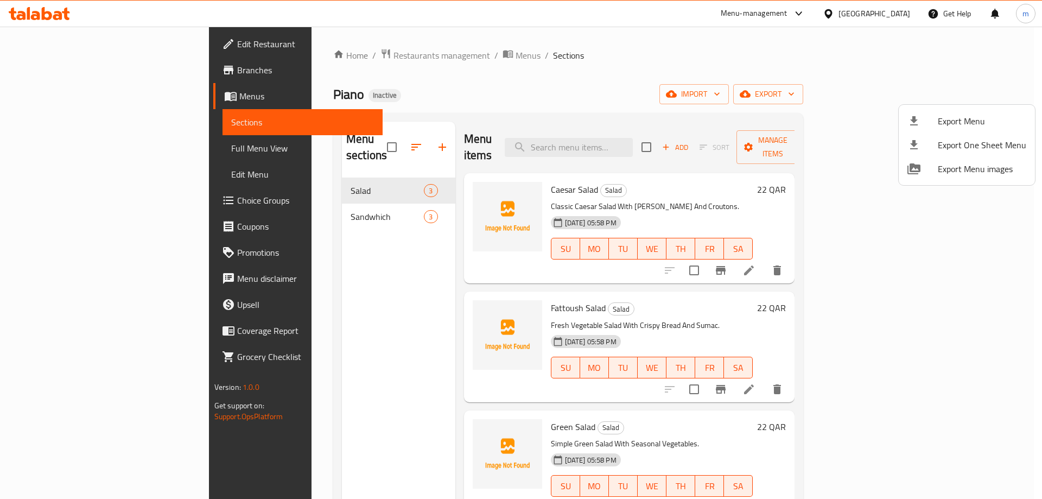
click at [63, 40] on div at bounding box center [521, 249] width 1042 height 499
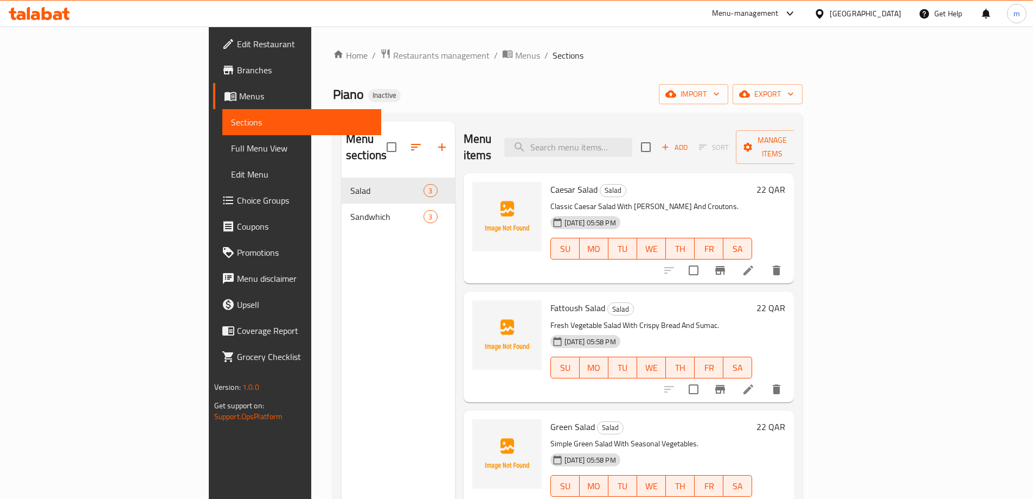
click at [237, 40] on span "Edit Restaurant" at bounding box center [305, 43] width 136 height 13
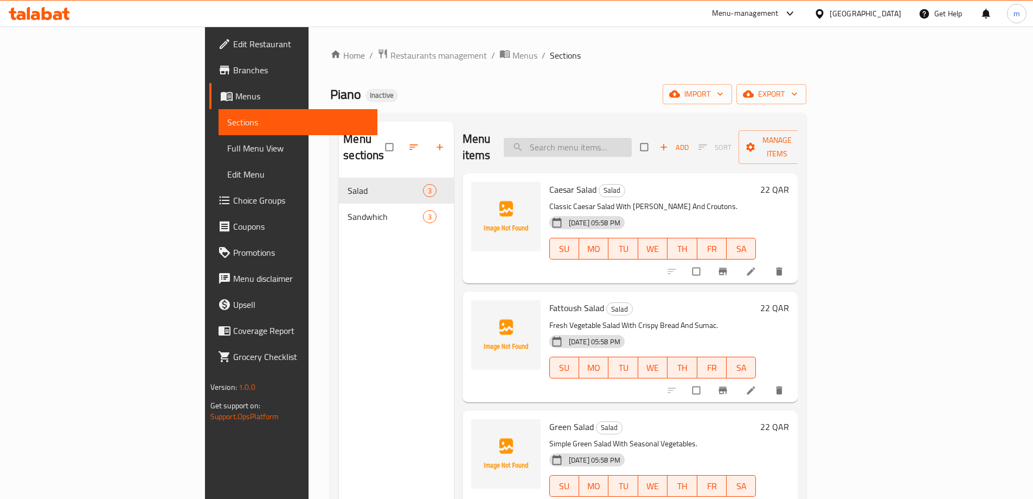
click at [631, 142] on input "search" at bounding box center [568, 147] width 128 height 19
paste input "Caesar Salad"
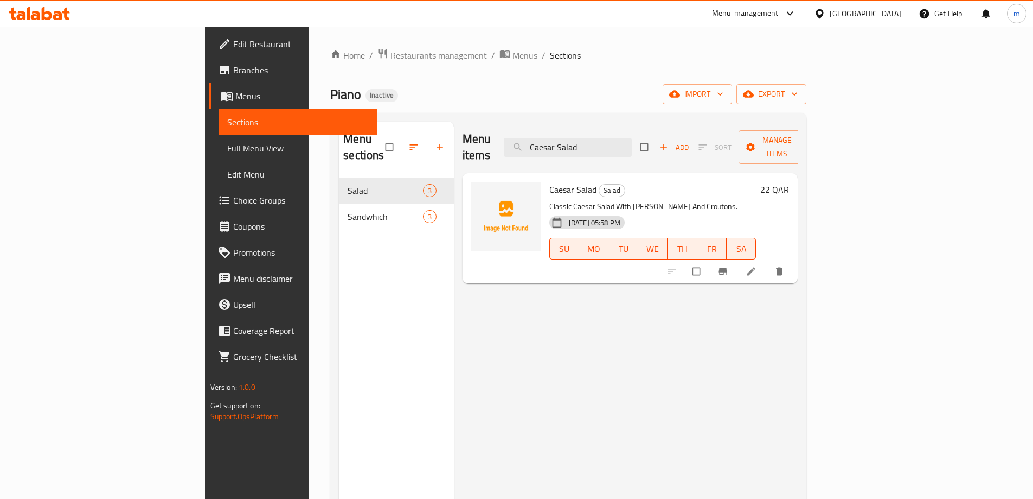
type input "Caesar Salad"
click at [756, 267] on icon at bounding box center [752, 271] width 8 height 8
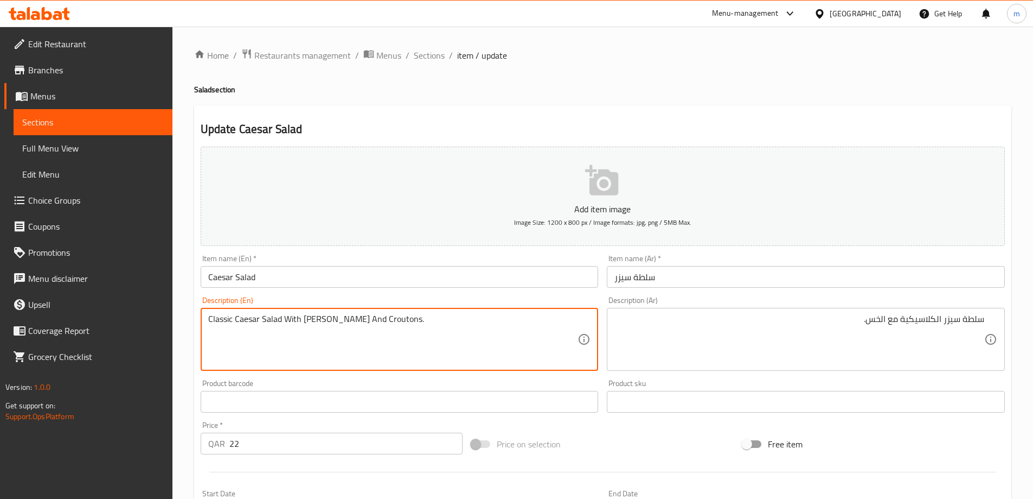
click at [320, 322] on textarea "Classic Caesar Salad With [PERSON_NAME] And Croutons." at bounding box center [393, 340] width 370 height 52
click at [323, 321] on textarea "Classic Caesar Salad With [PERSON_NAME] And Croutons." at bounding box center [393, 340] width 370 height 52
click at [398, 323] on textarea "Classic Caesar Salad With [PERSON_NAME] And Croutons." at bounding box center [393, 340] width 370 height 52
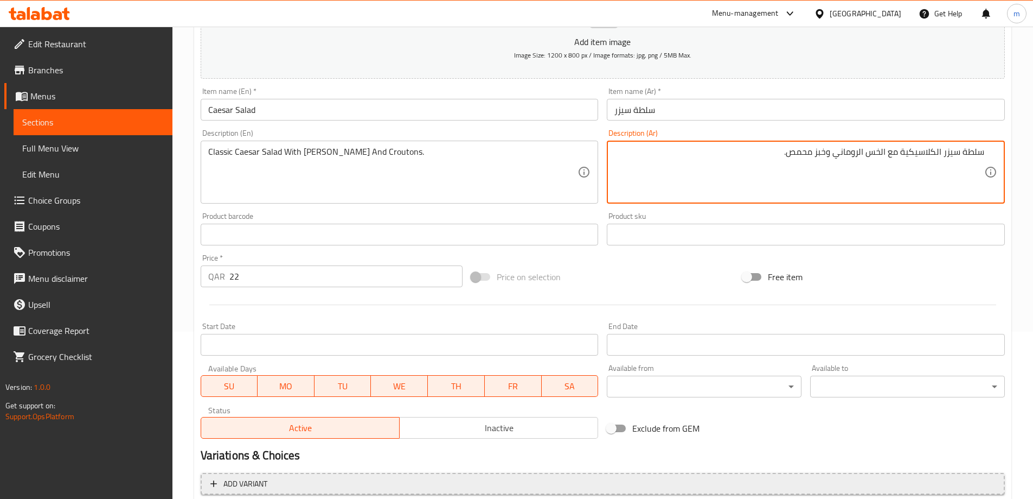
scroll to position [268, 0]
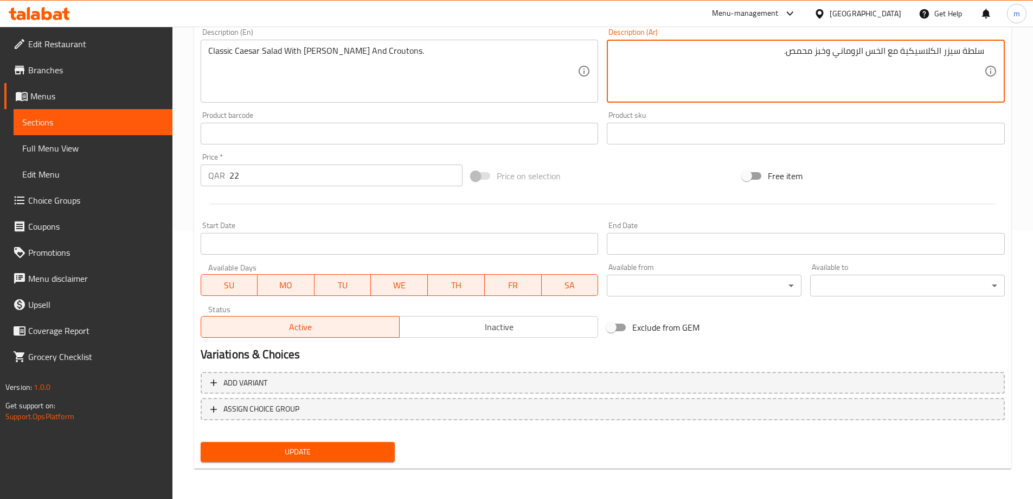
type textarea "سلطة سيزر الكلاسيكية مع الخس الروماني وخبز محمص."
click at [328, 449] on span "Update" at bounding box center [297, 452] width 177 height 14
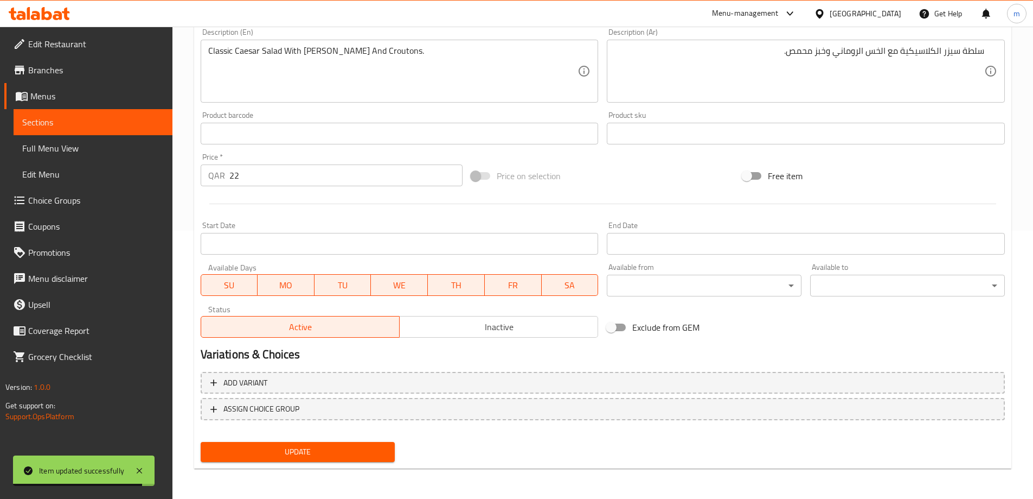
click at [37, 123] on span "Sections" at bounding box center [93, 122] width 142 height 13
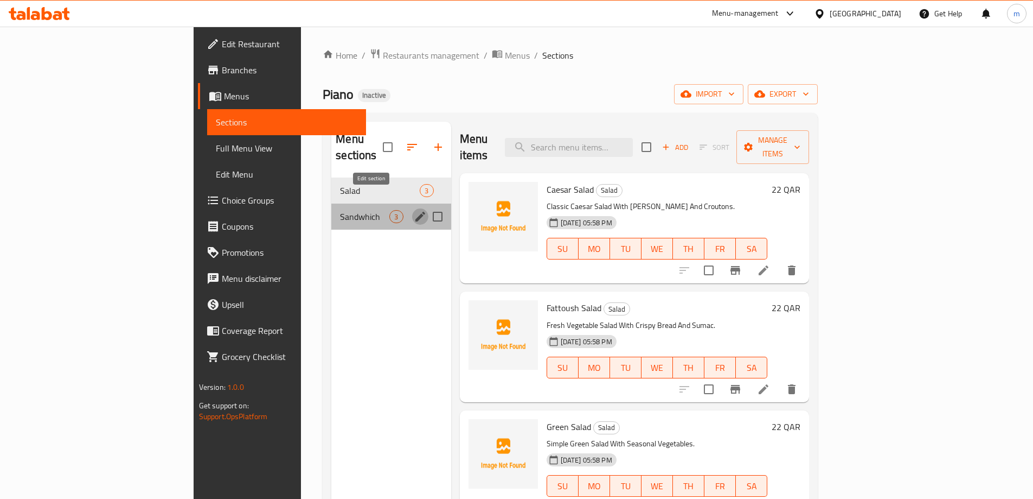
click at [416, 212] on icon "edit" at bounding box center [421, 217] width 10 height 10
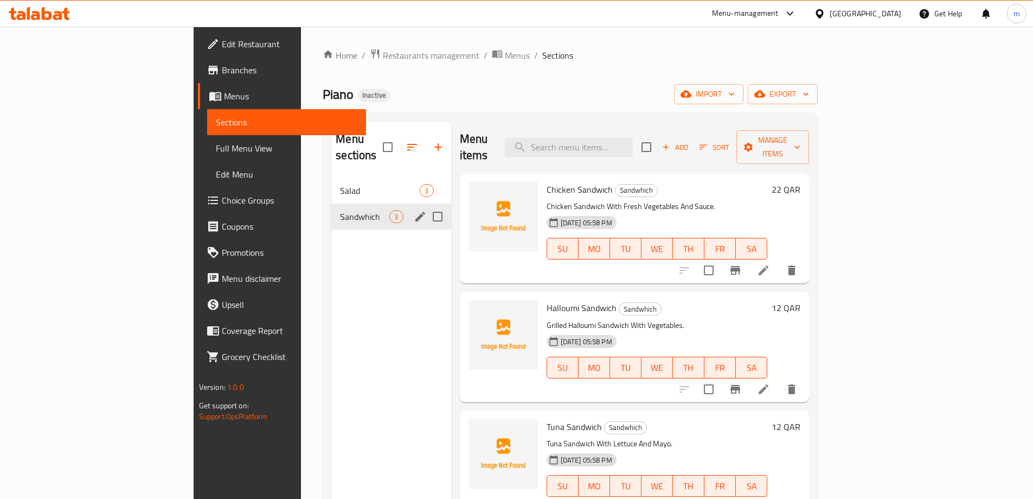
click at [416, 212] on icon "edit" at bounding box center [421, 217] width 10 height 10
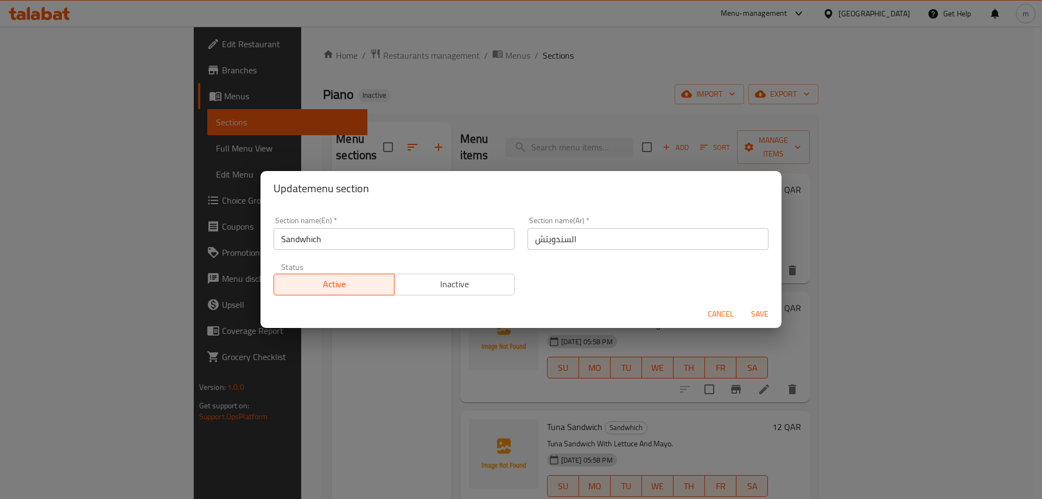
click at [709, 235] on input "السندويتش" at bounding box center [647, 239] width 241 height 22
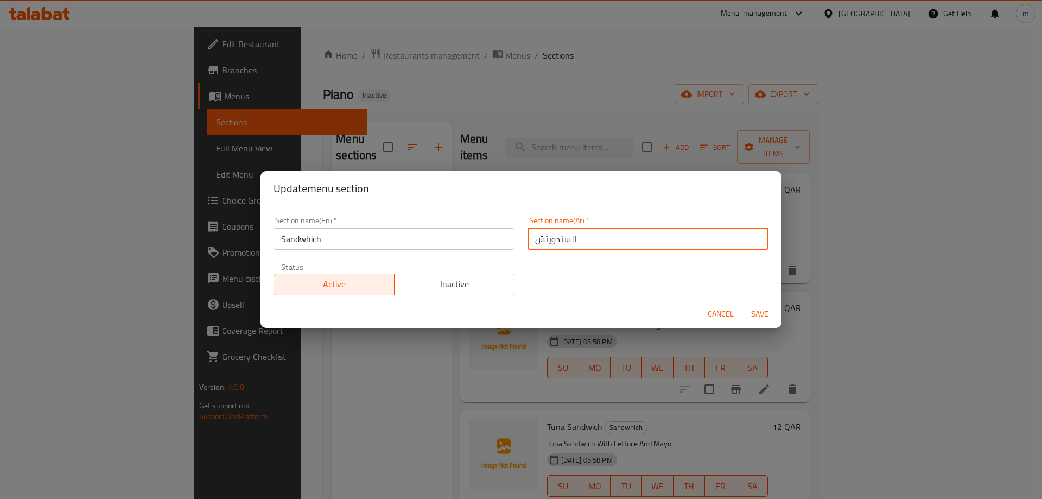
click at [709, 235] on input "السندويتش" at bounding box center [647, 239] width 241 height 22
type input "شطيرة"
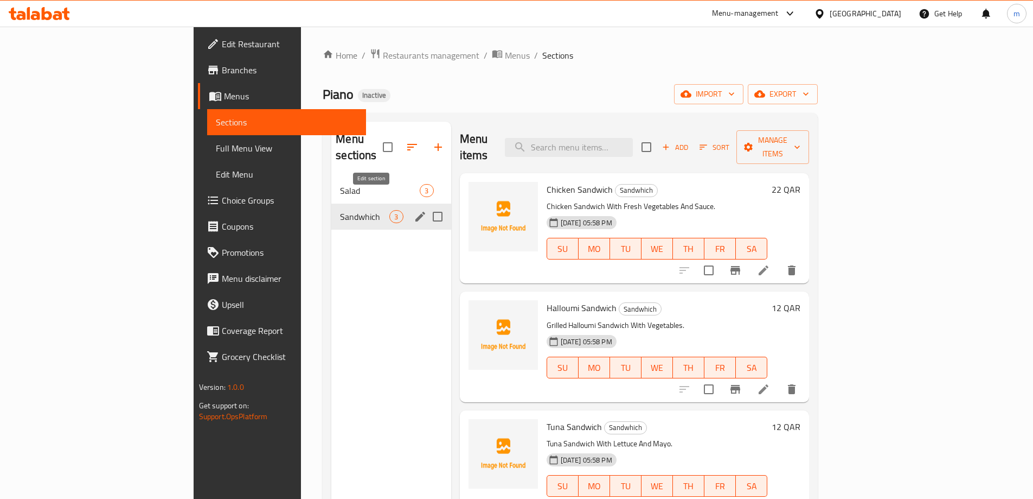
click at [414, 210] on icon "edit" at bounding box center [420, 216] width 13 height 13
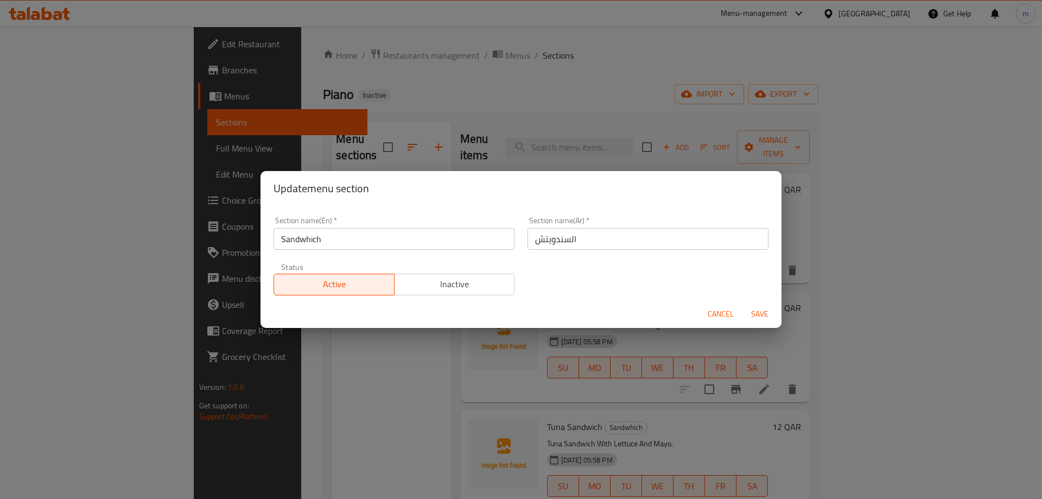
click at [623, 245] on input "السندويتش" at bounding box center [647, 239] width 241 height 22
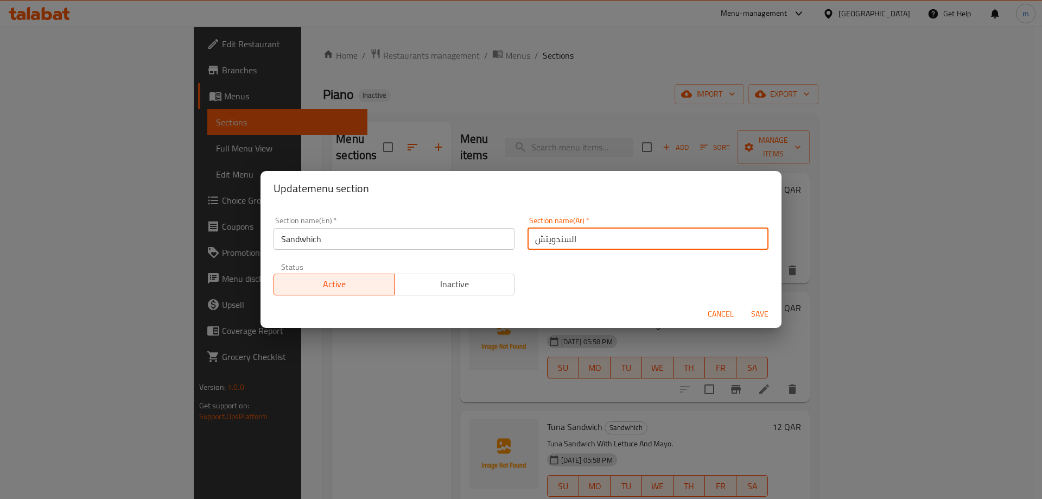
click at [623, 245] on input "السندويتش" at bounding box center [647, 239] width 241 height 22
type input "شطيرة"
click at [755, 311] on span "Save" at bounding box center [759, 314] width 26 height 14
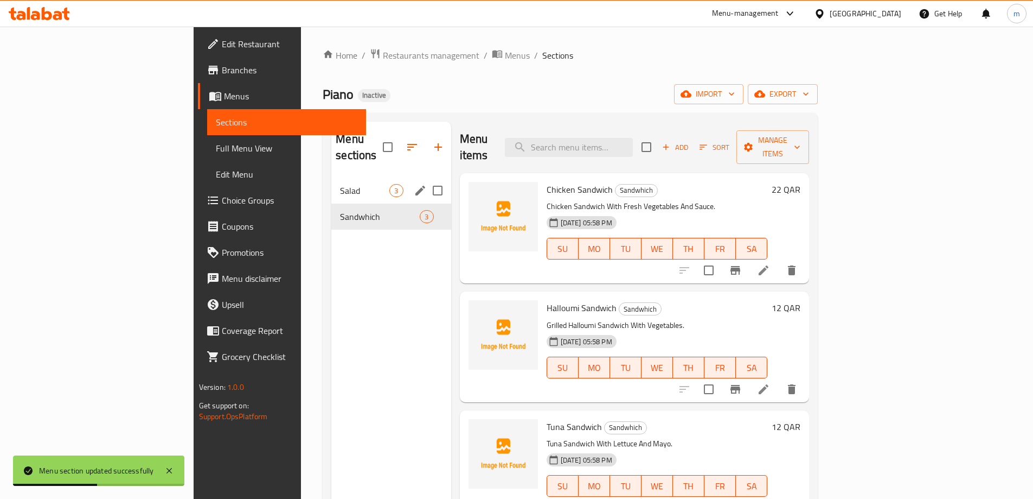
click at [331, 177] on div "Salad 3" at bounding box center [390, 190] width 119 height 26
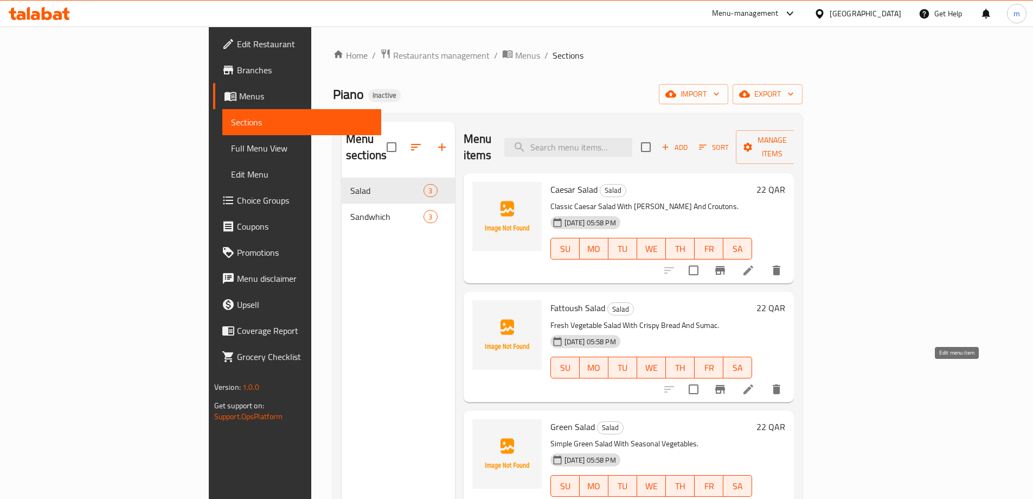
click at [755, 382] on icon at bounding box center [748, 388] width 13 height 13
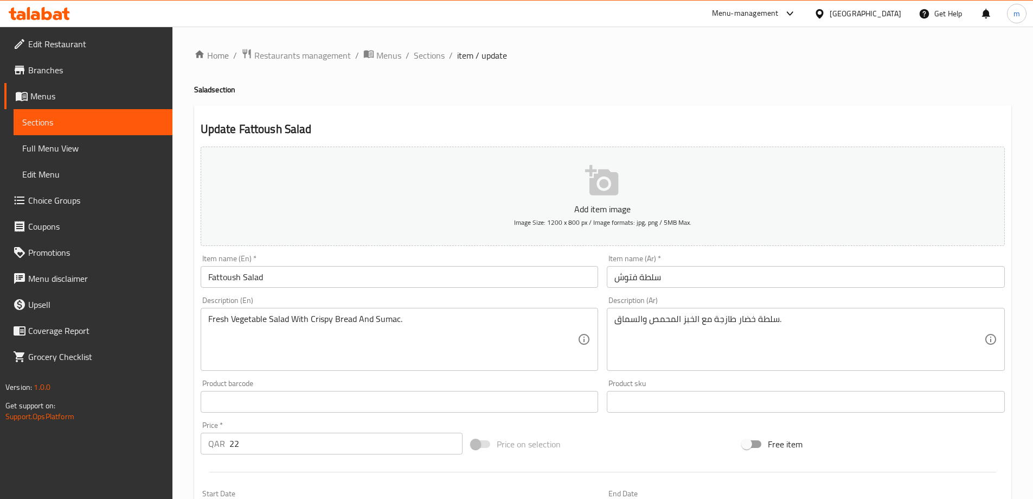
click at [663, 321] on textarea "سلطة خضار طازجة مع الخبز المحمص والسماق." at bounding box center [800, 340] width 370 height 52
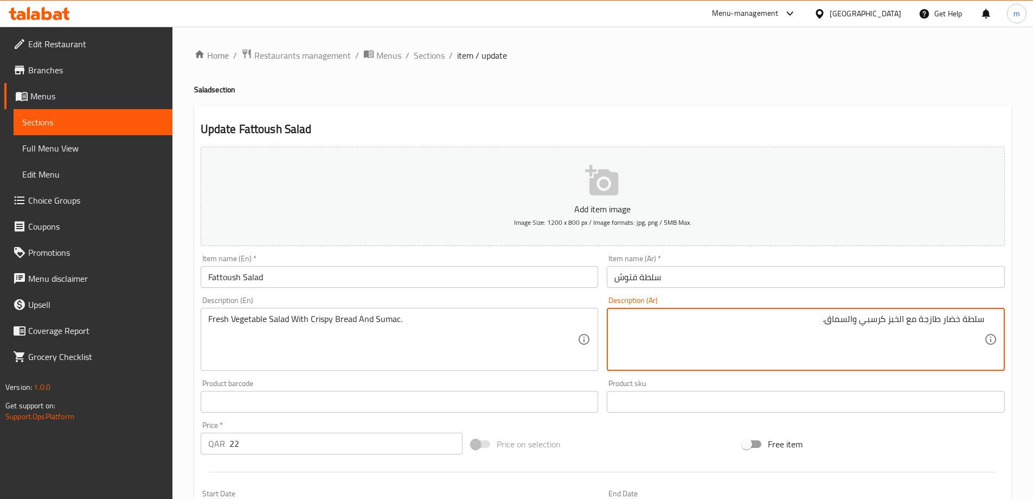
click at [902, 325] on textarea "سلطة خضار طازجة مع الخبز كرسبي والسماق." at bounding box center [800, 340] width 370 height 52
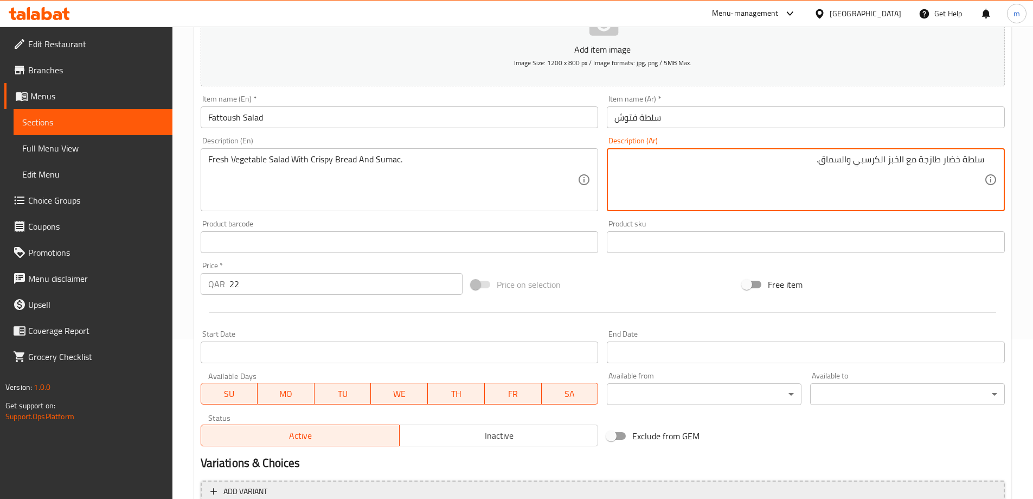
scroll to position [268, 0]
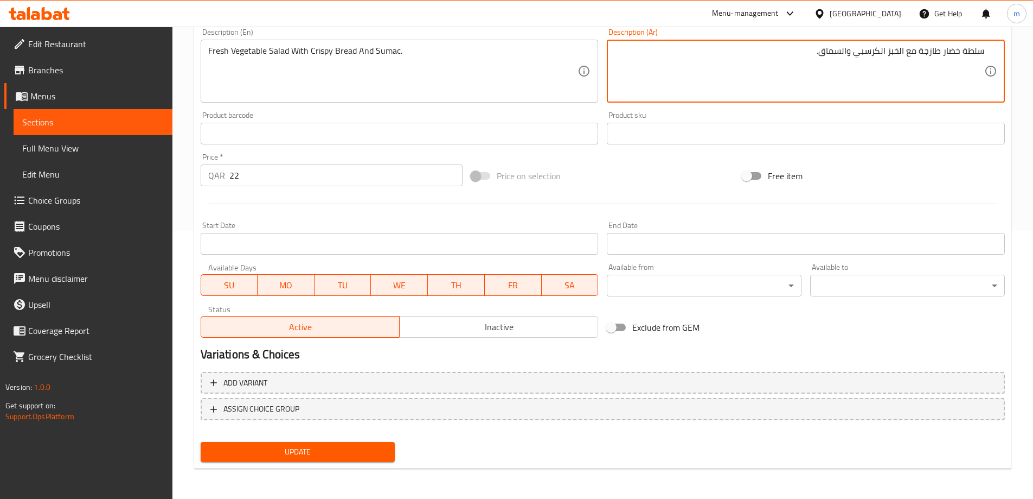
type textarea "سلطة خضار طازجة مع الخبز الكرسبي والسماق."
click at [371, 451] on span "Update" at bounding box center [297, 452] width 177 height 14
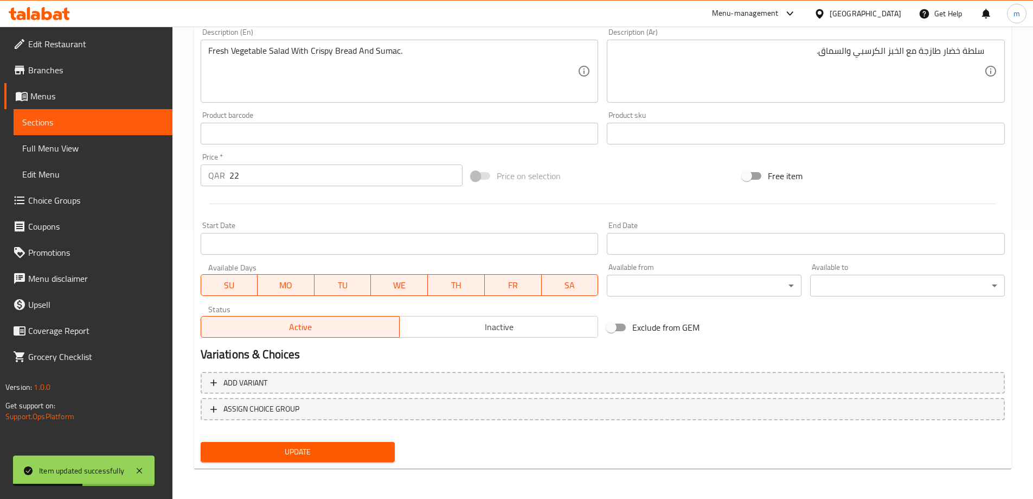
click at [122, 129] on link "Sections" at bounding box center [93, 122] width 159 height 26
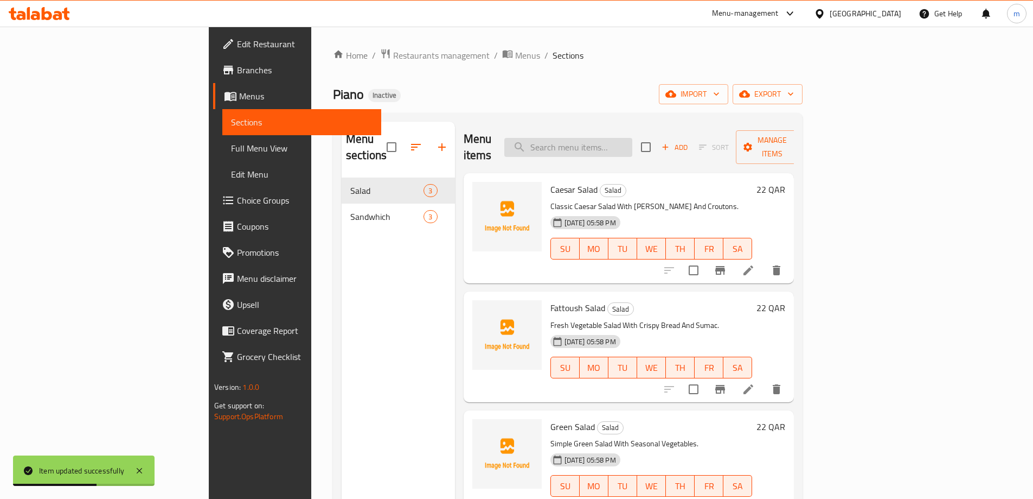
click at [633, 138] on input "search" at bounding box center [569, 147] width 128 height 19
paste input "Green Salad"
type input "Green Salad"
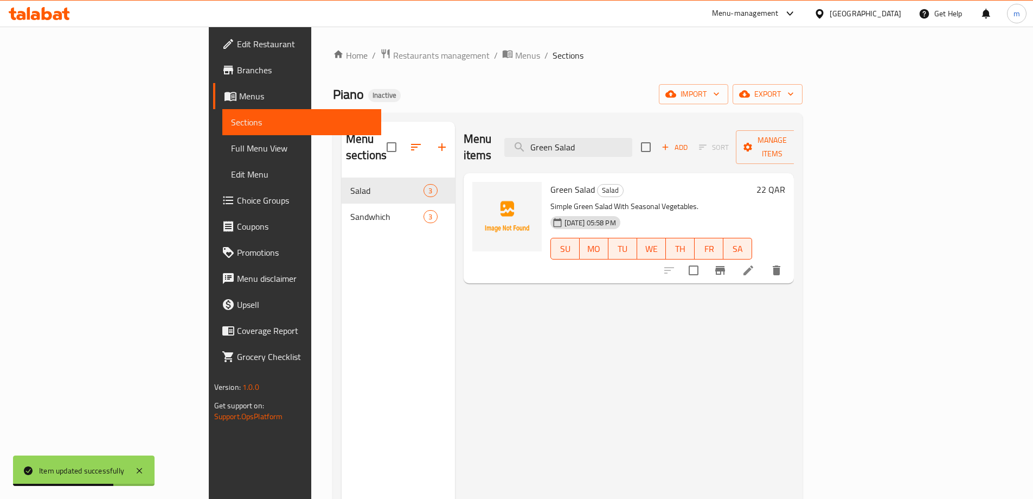
click at [755, 264] on icon at bounding box center [748, 270] width 13 height 13
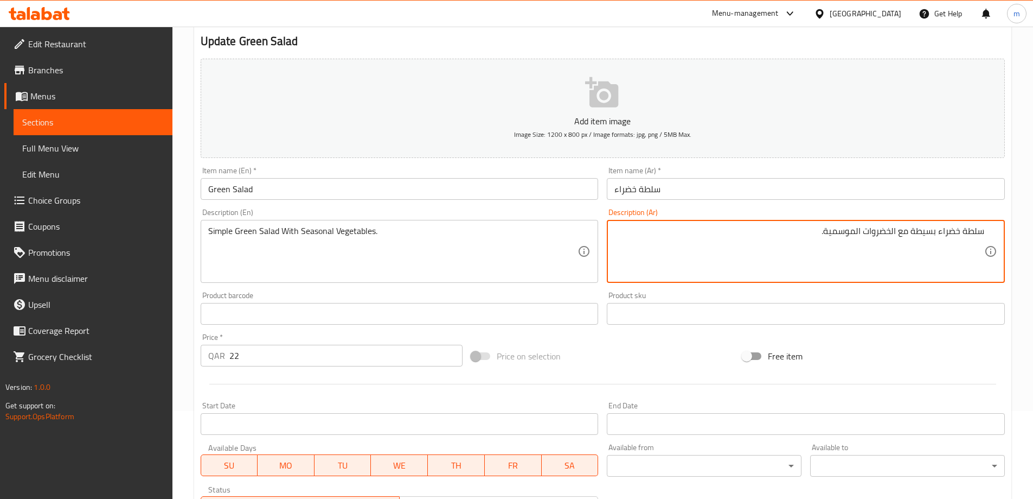
scroll to position [268, 0]
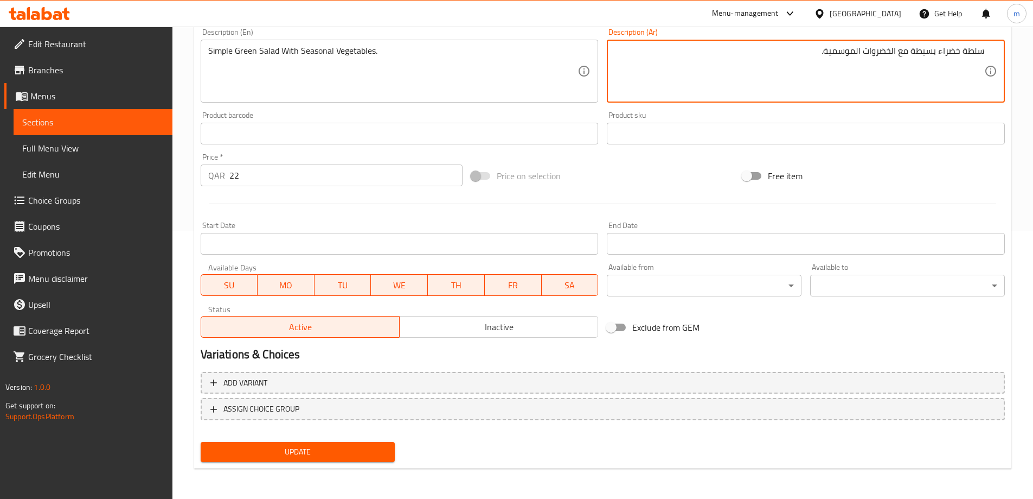
type textarea "سلطة خضراء بسيطة مع الخضروات الموسمية."
click at [371, 450] on span "Update" at bounding box center [297, 452] width 177 height 14
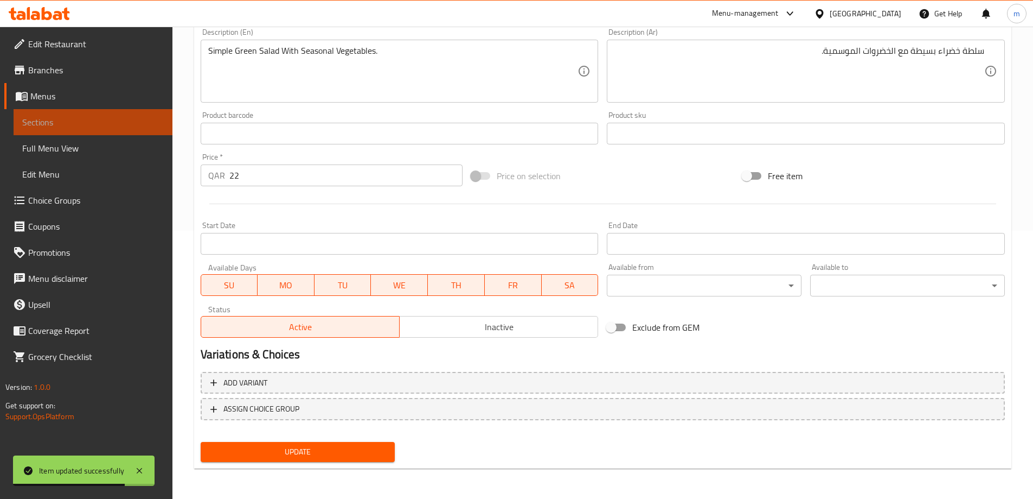
click at [58, 118] on span "Sections" at bounding box center [93, 122] width 142 height 13
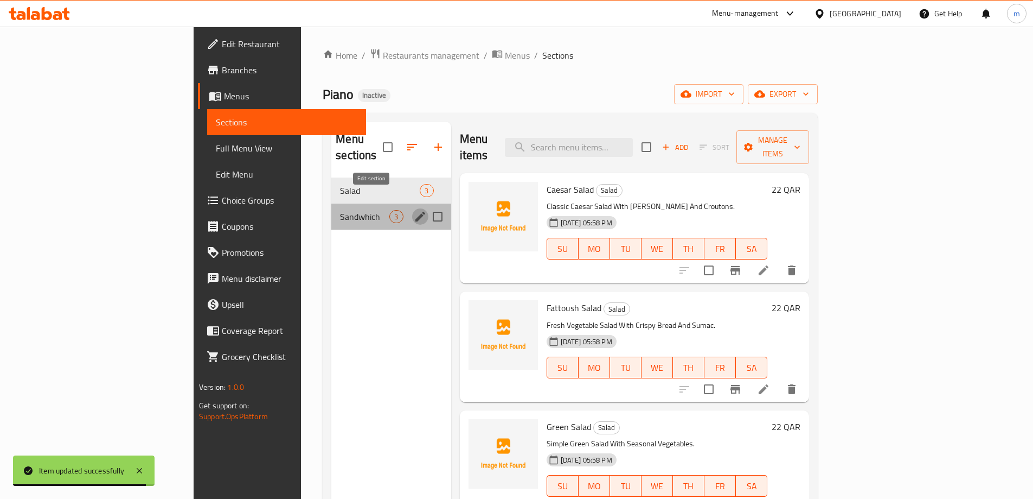
click at [414, 210] on icon "edit" at bounding box center [420, 216] width 13 height 13
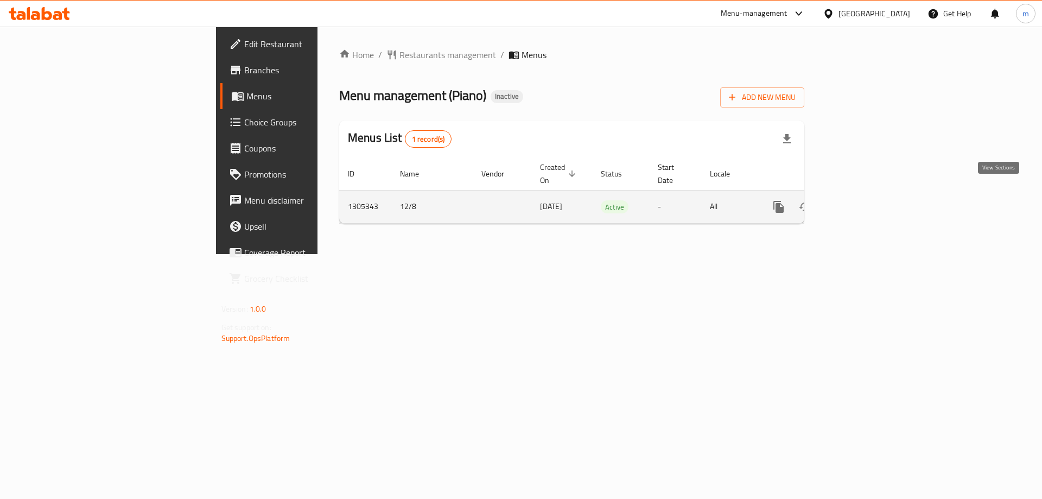
click at [861, 202] on icon "enhanced table" at bounding box center [857, 207] width 10 height 10
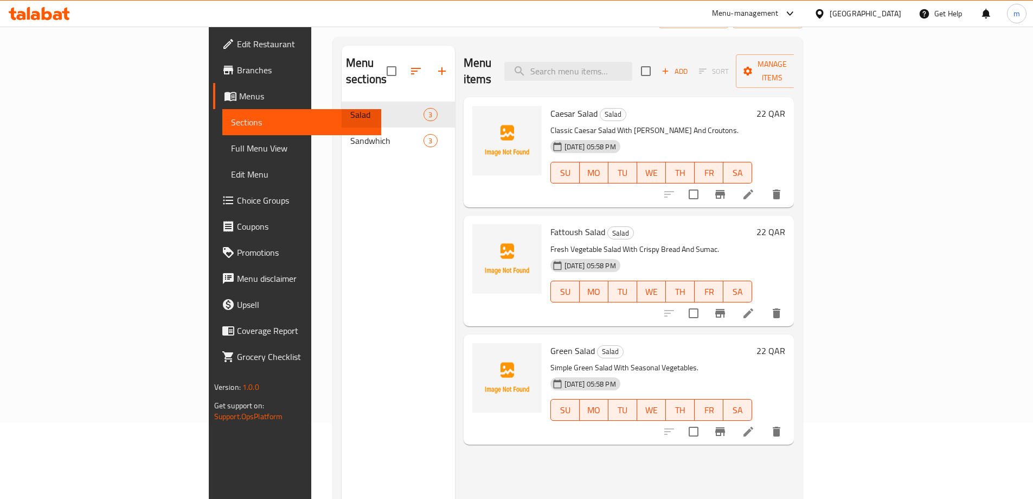
scroll to position [108, 0]
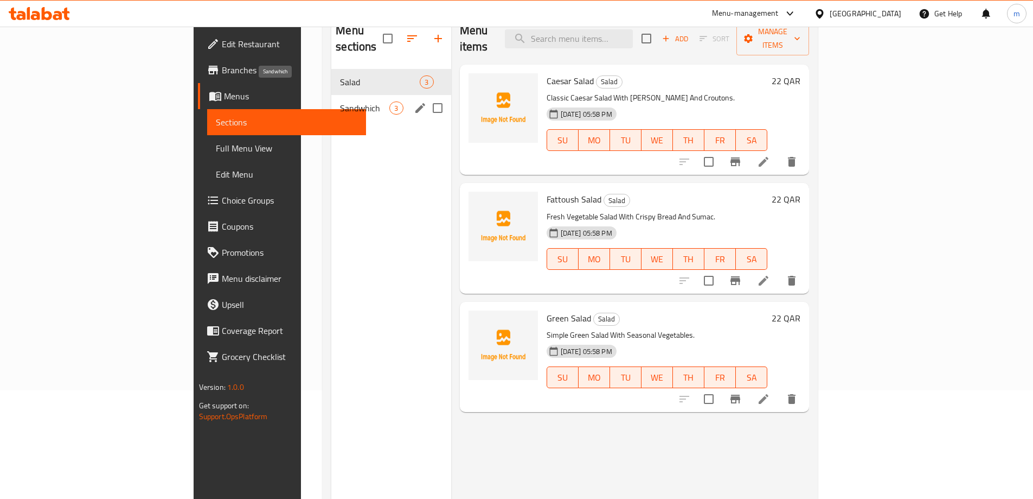
click at [340, 101] on span "Sandwhich" at bounding box center [364, 107] width 49 height 13
